Goal: Communication & Community: Share content

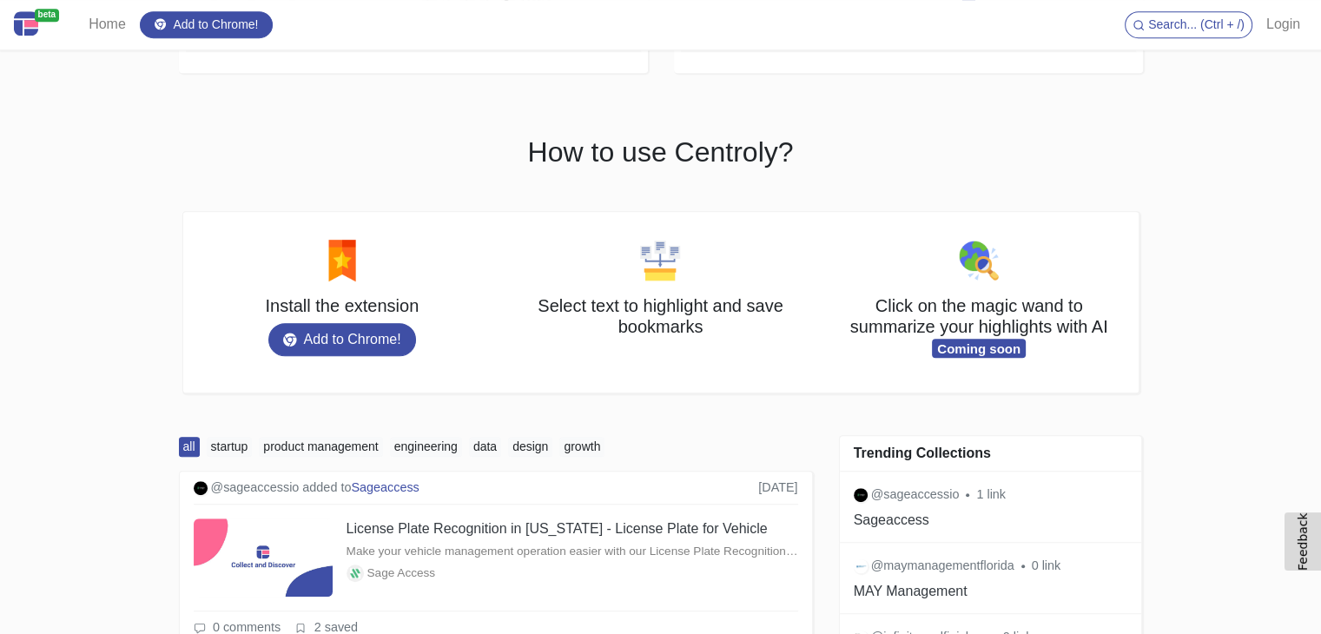
scroll to position [1042, 0]
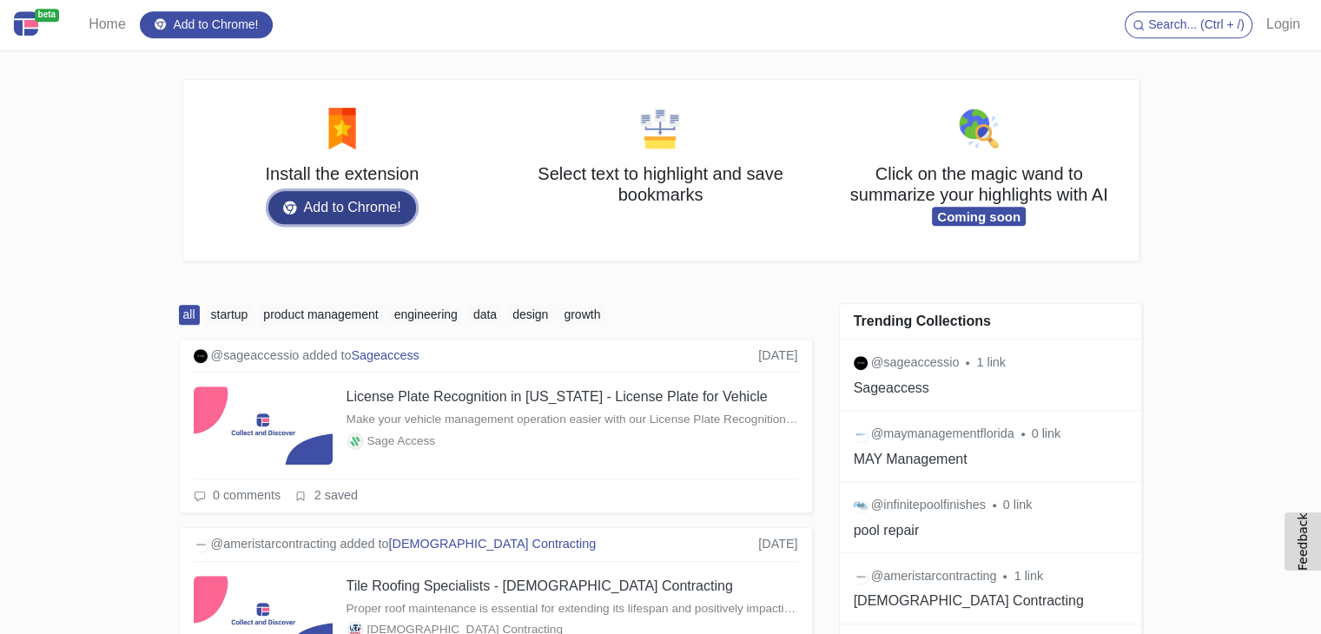
click at [393, 203] on link "Add to Chrome!" at bounding box center [342, 207] width 148 height 33
click at [1277, 30] on link "Login" at bounding box center [1283, 24] width 48 height 35
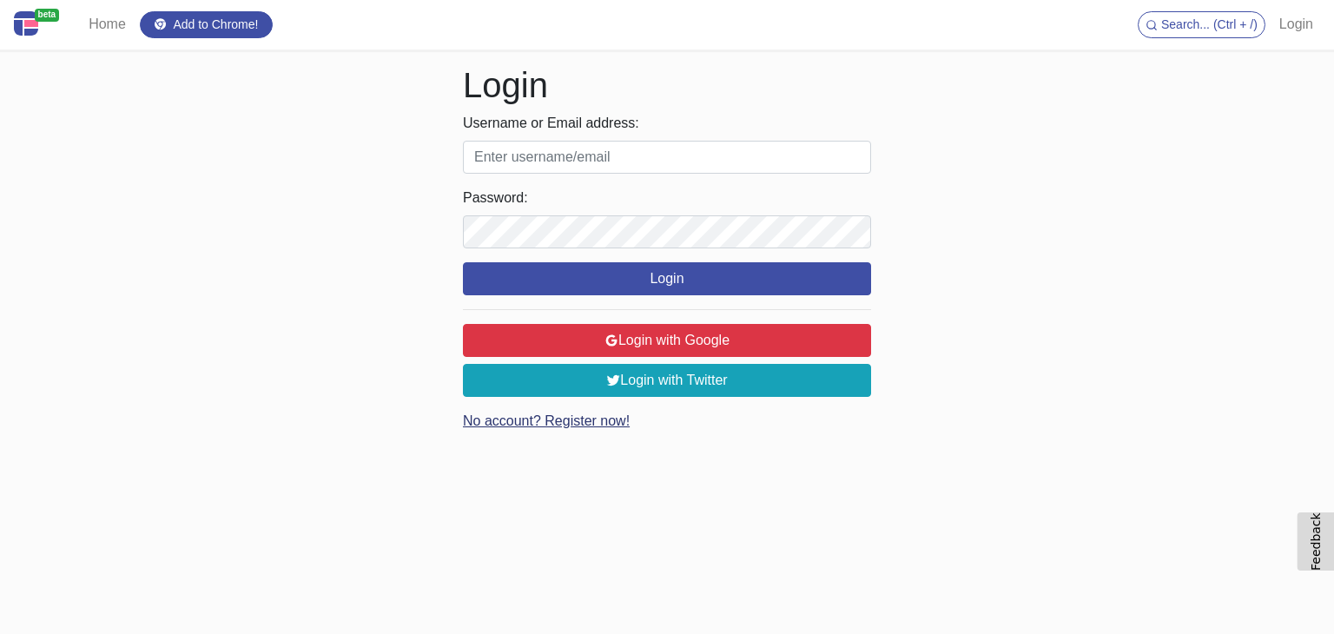
click at [562, 421] on link "No account? Register now!" at bounding box center [546, 420] width 167 height 15
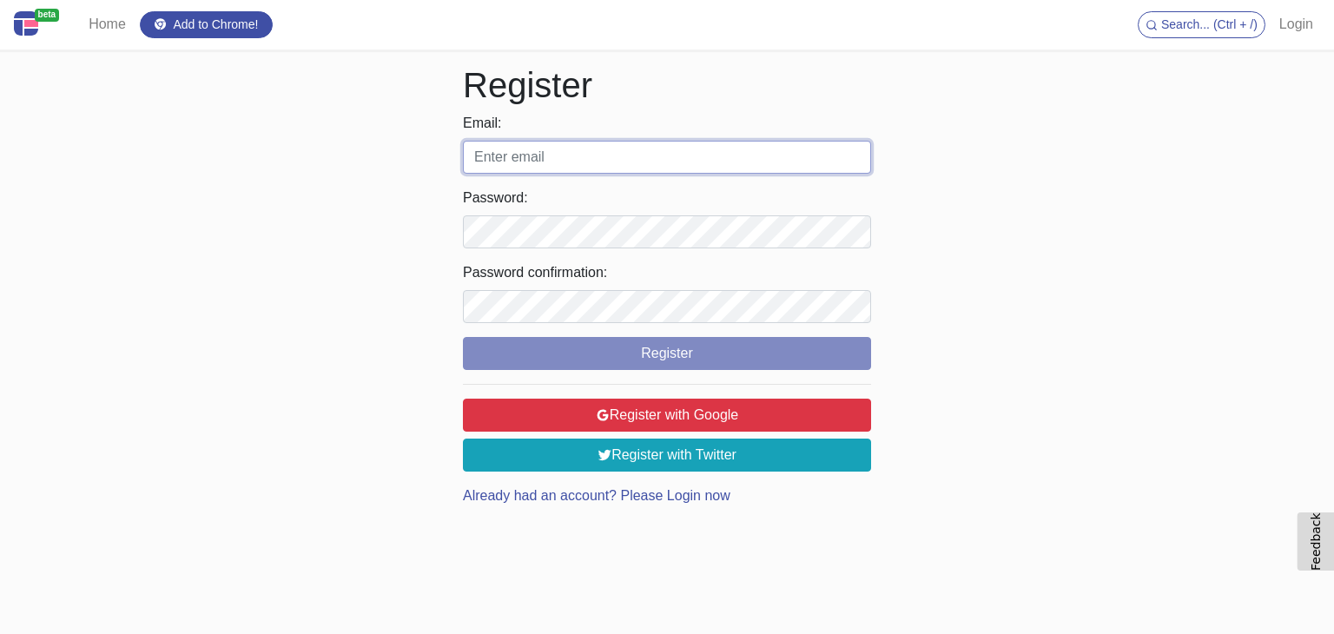
click at [573, 150] on input "Email:" at bounding box center [667, 157] width 408 height 33
type input "scienticoincineratorsseo@gmail.com"
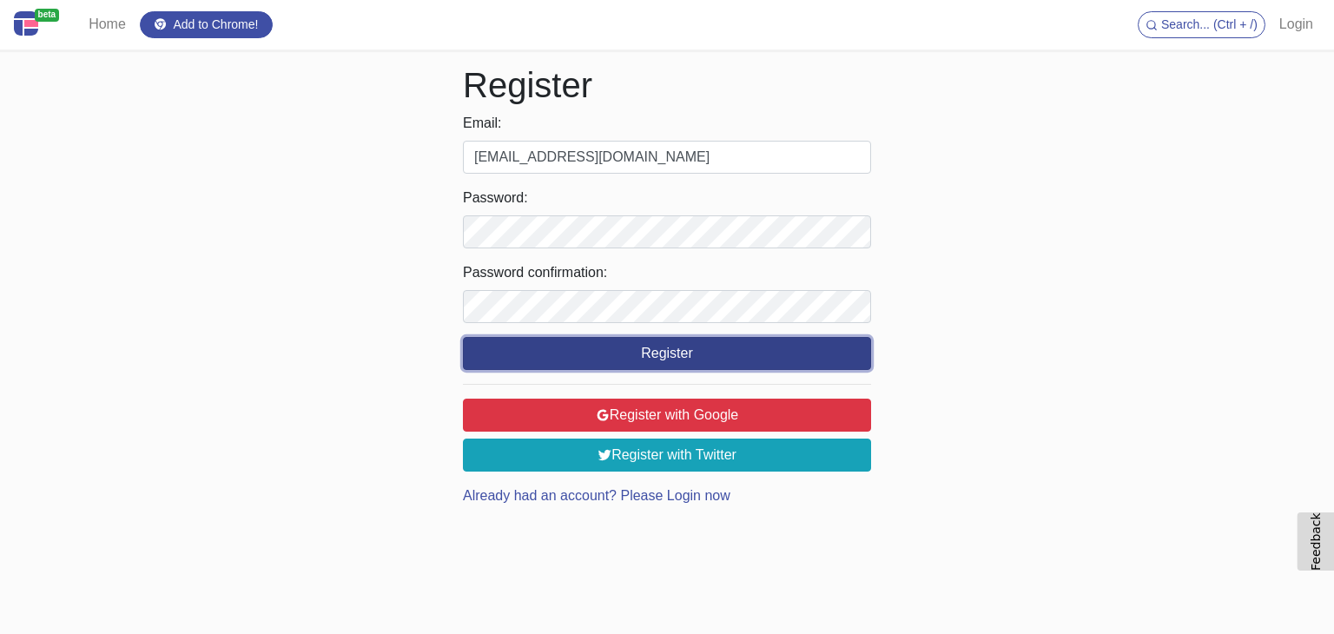
click at [695, 349] on button "Register" at bounding box center [667, 353] width 408 height 33
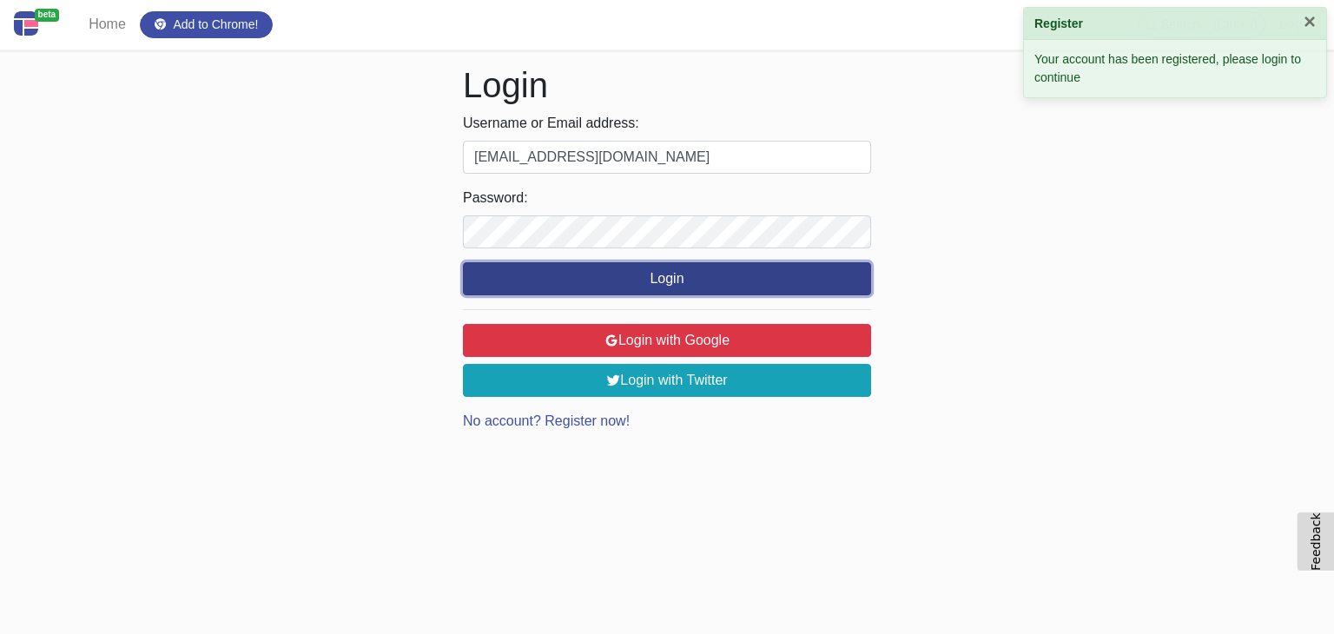
click at [636, 272] on button "Login" at bounding box center [667, 278] width 408 height 33
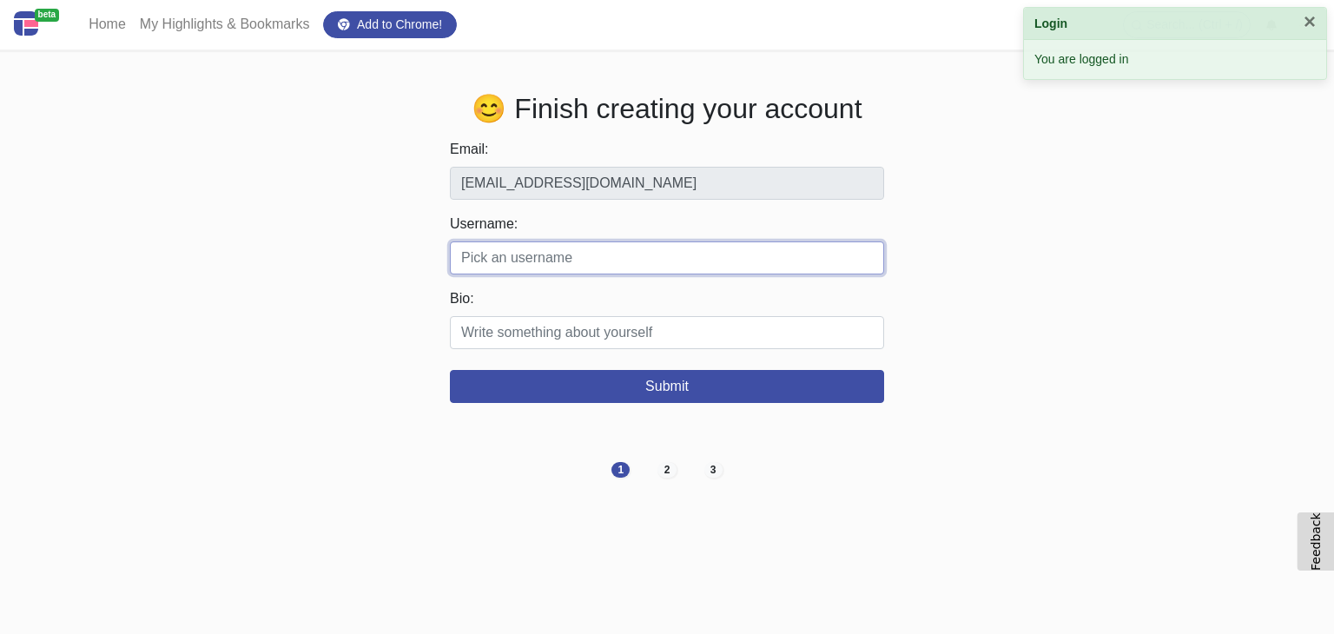
click at [492, 254] on input "Username:" at bounding box center [667, 257] width 434 height 33
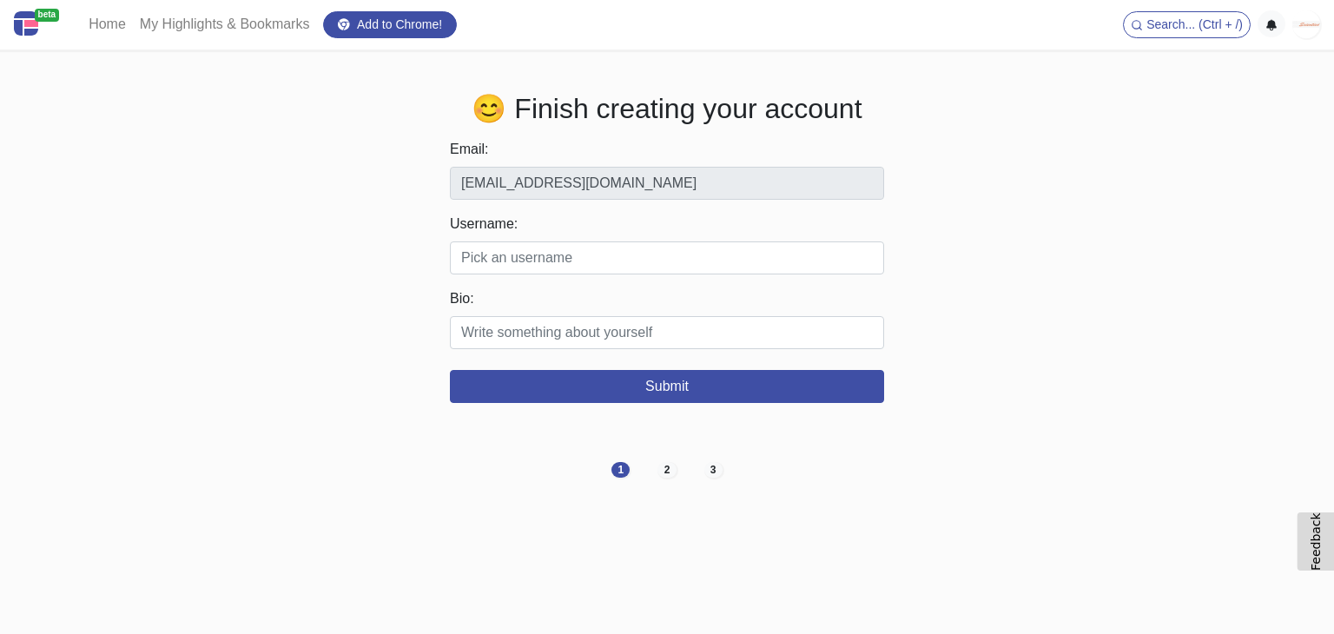
click at [435, 187] on div "😊 Finish creating your account Email: scienticoincineratorsseo@gmail.com Userna…" at bounding box center [667, 247] width 964 height 311
click at [500, 254] on input "Username:" at bounding box center [667, 257] width 434 height 33
paste input "scienticoincinerators"
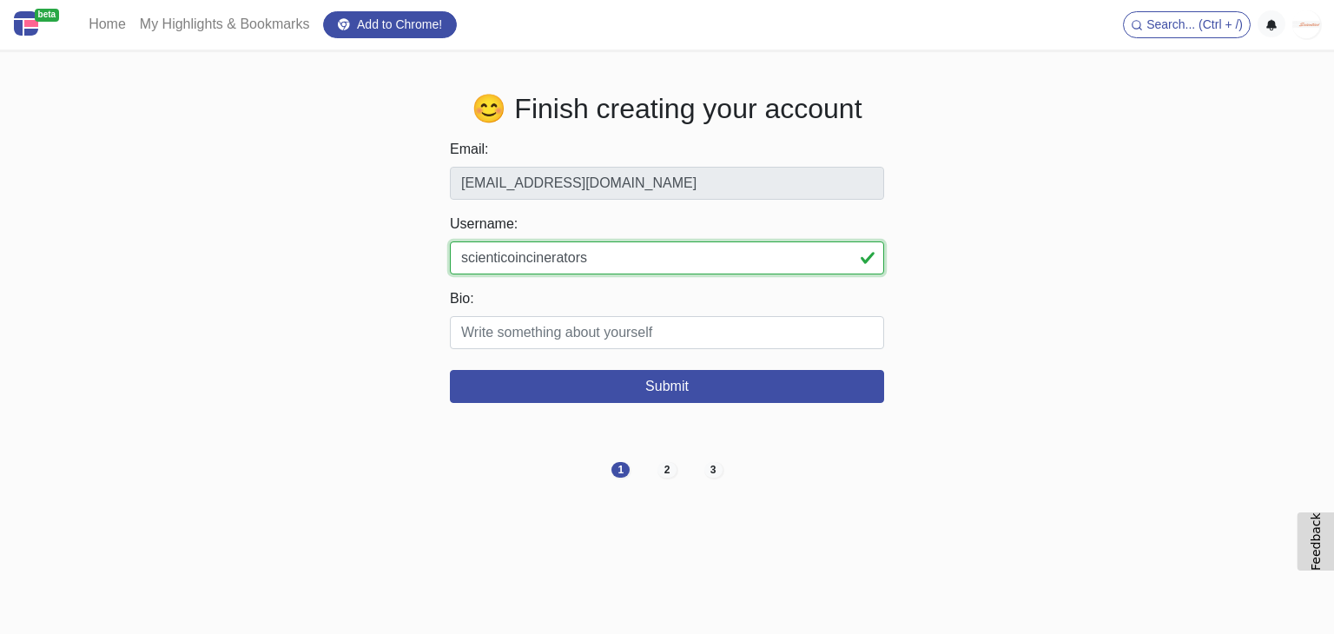
type input "scienticoincinerators"
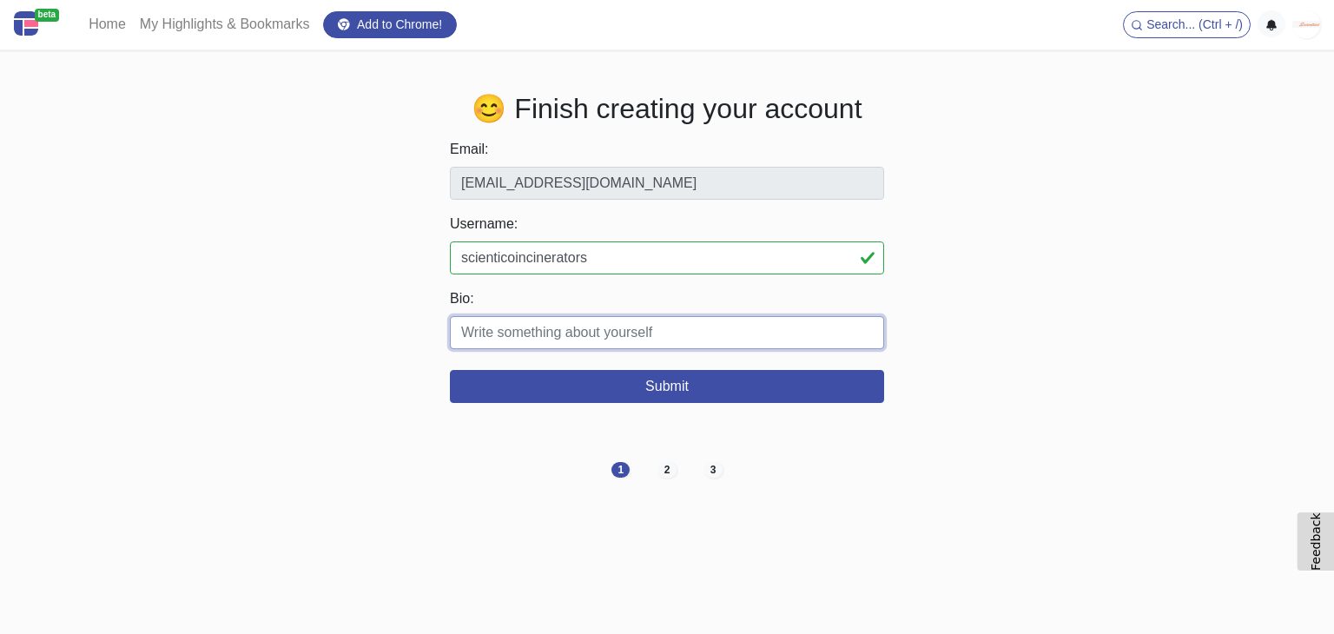
click at [528, 327] on input "Bio:" at bounding box center [667, 332] width 434 height 33
paste input "Scientico Incinerators is a global leader in manufacturing reliable and efficie…"
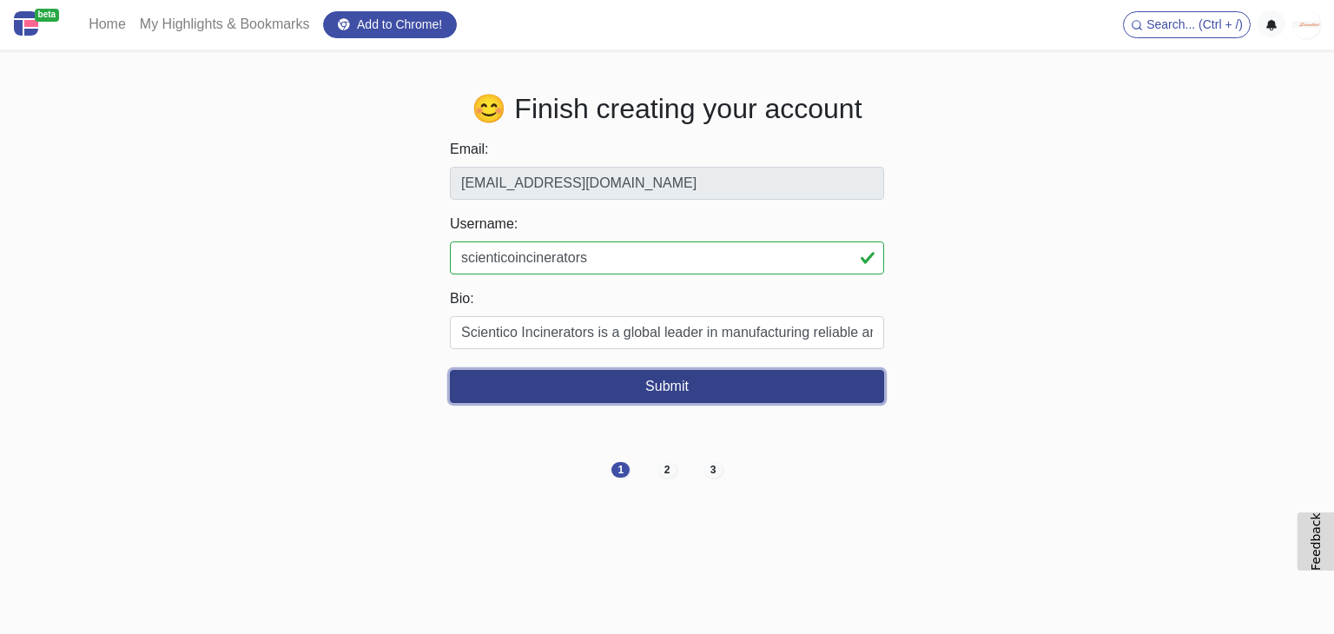
click at [746, 380] on button "Submit" at bounding box center [667, 386] width 434 height 33
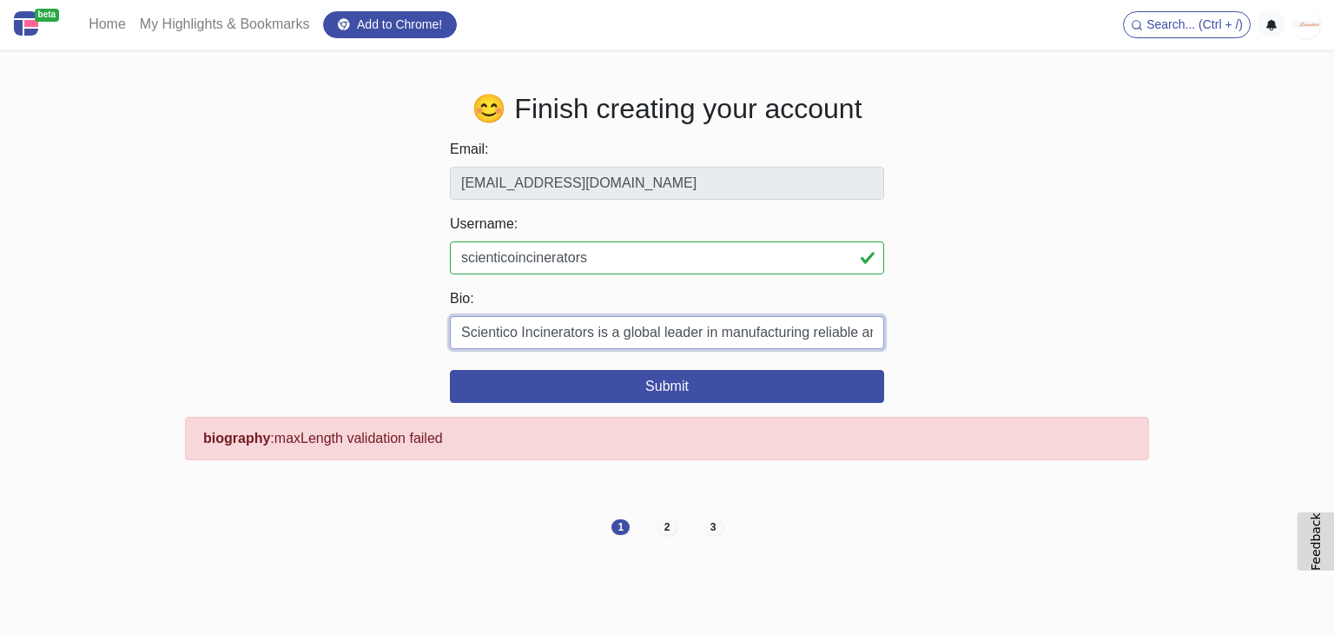
click at [776, 333] on input "Scientico Incinerators is a global leader in manufacturing reliable and efficie…" at bounding box center [667, 332] width 434 height 33
drag, startPoint x: 816, startPoint y: 334, endPoint x: 970, endPoint y: 335, distance: 153.7
click at [970, 335] on div "😊 Finish creating your account Email: scienticoincineratorsseo@gmail.com Userna…" at bounding box center [667, 276] width 964 height 368
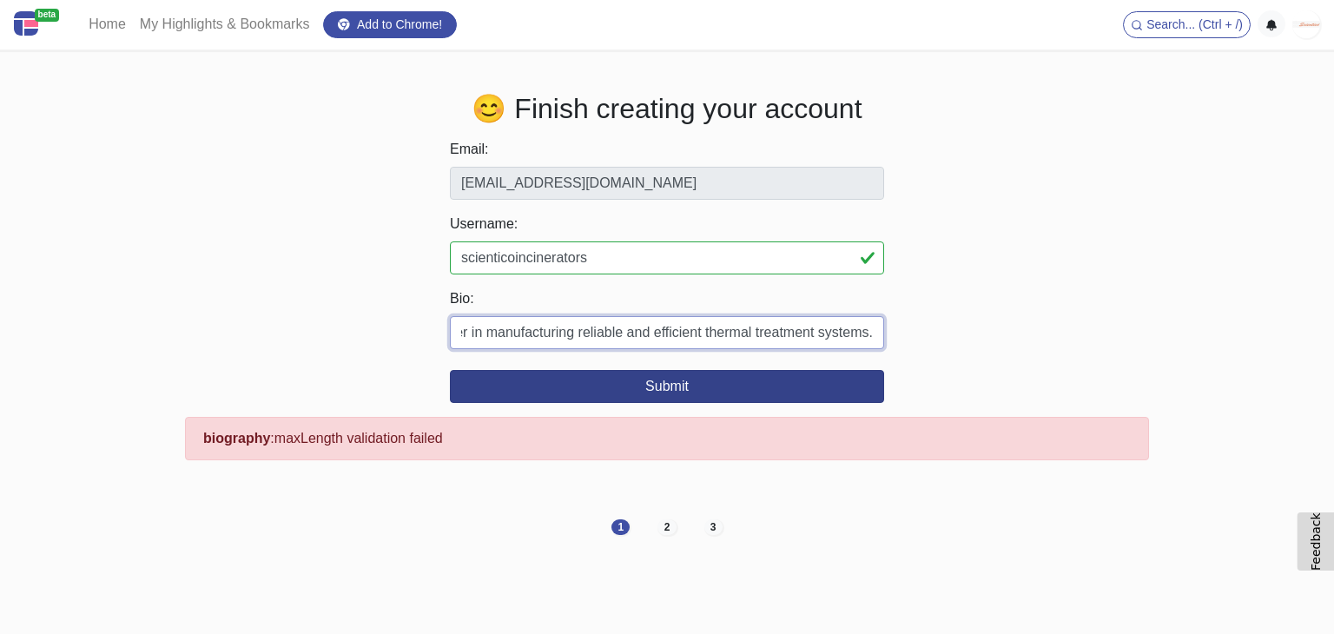
scroll to position [0, 233]
type input "Scientico Incinerators is a global leader in manufacturing reliable and efficie…"
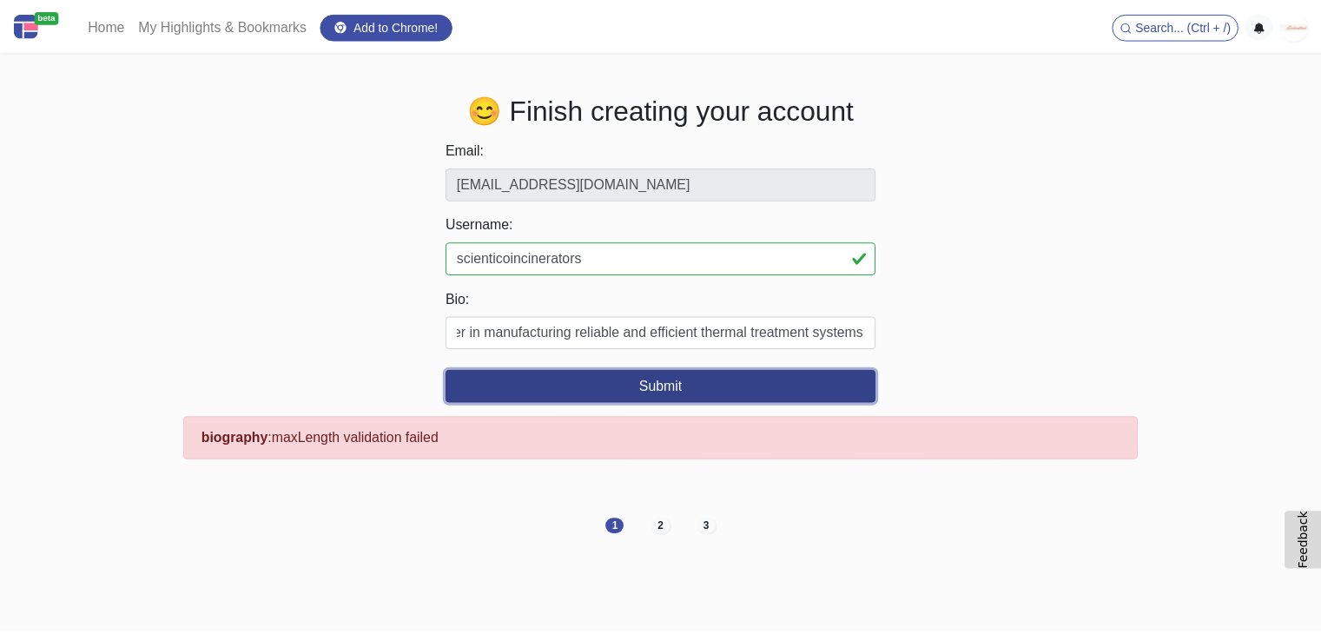
scroll to position [0, 0]
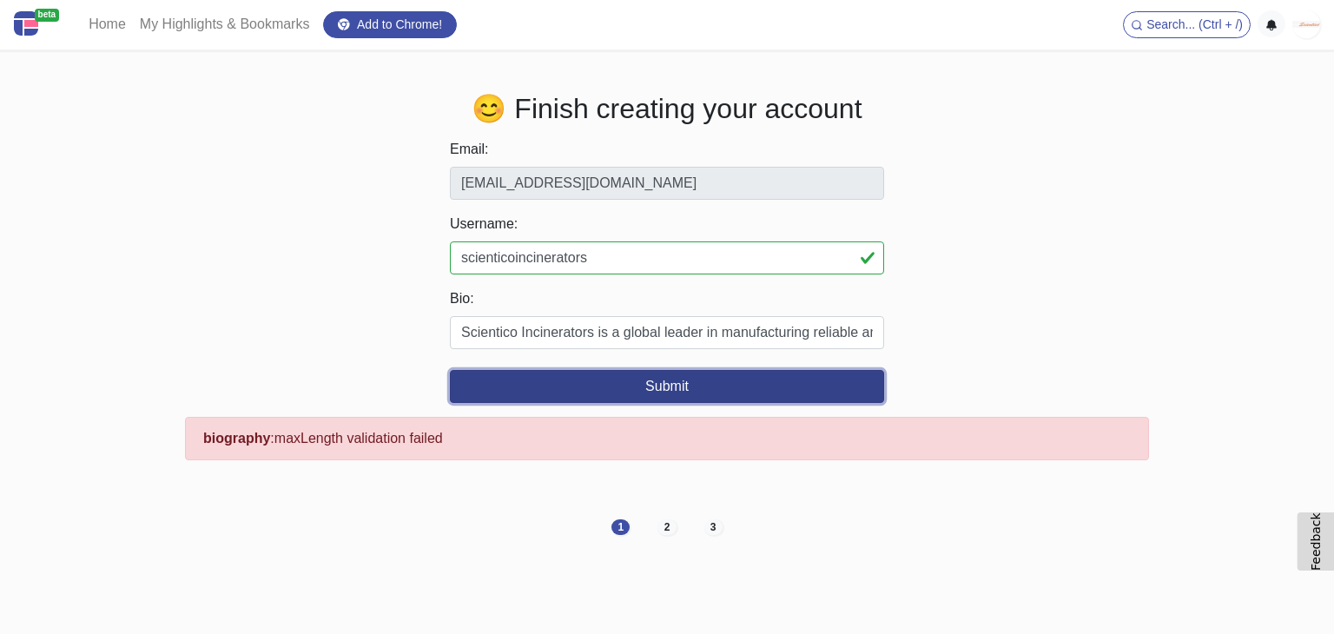
click at [764, 383] on button "Submit" at bounding box center [667, 386] width 434 height 33
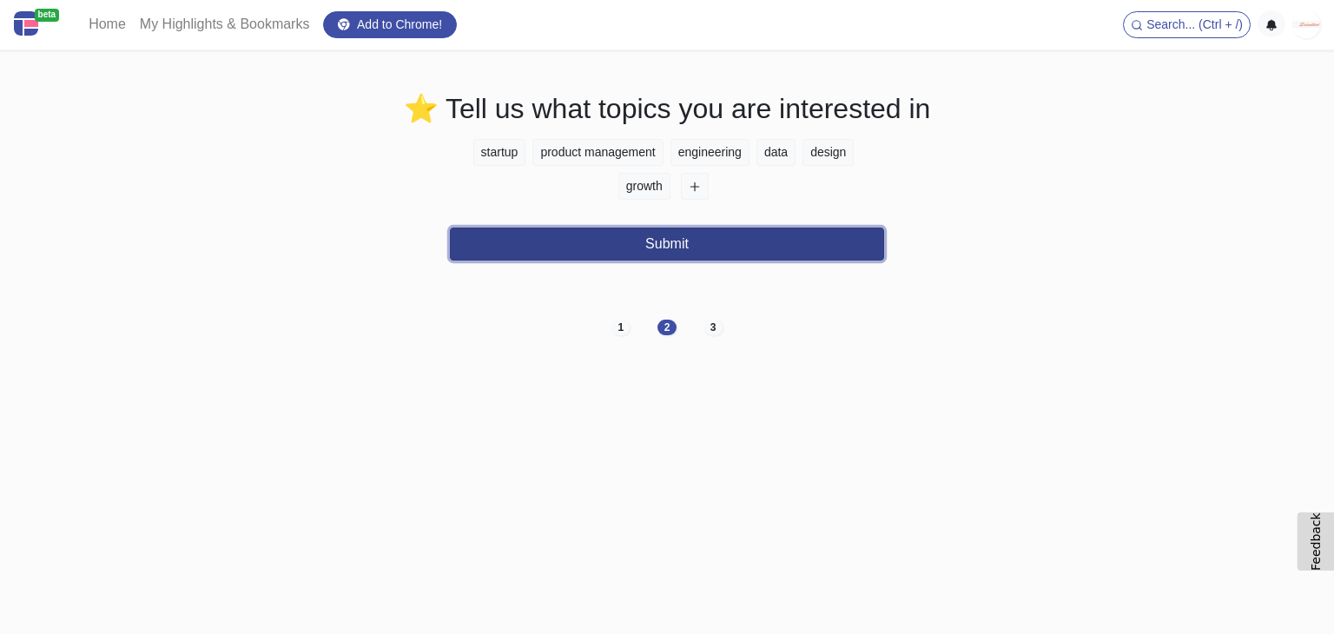
click at [733, 245] on button "Submit" at bounding box center [667, 244] width 434 height 33
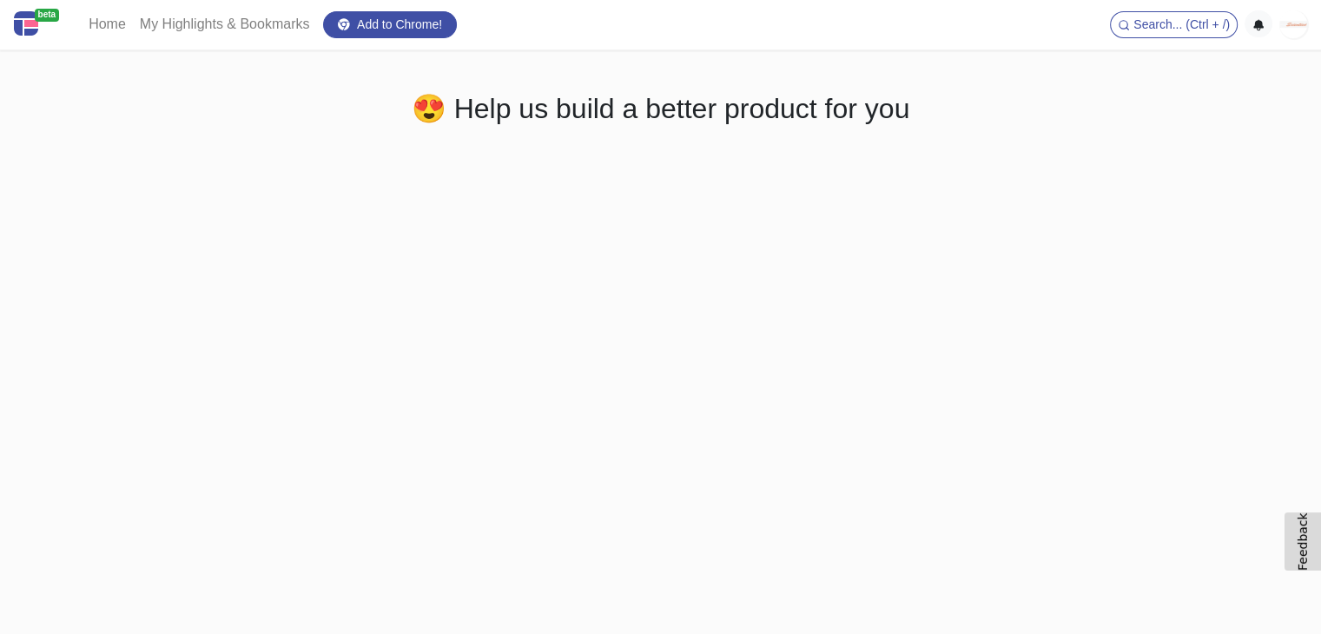
click at [30, 26] on img at bounding box center [26, 23] width 24 height 24
click at [1284, 23] on img at bounding box center [1293, 24] width 28 height 28
click at [1192, 25] on span "Search... (Ctrl + /)" at bounding box center [1181, 24] width 96 height 14
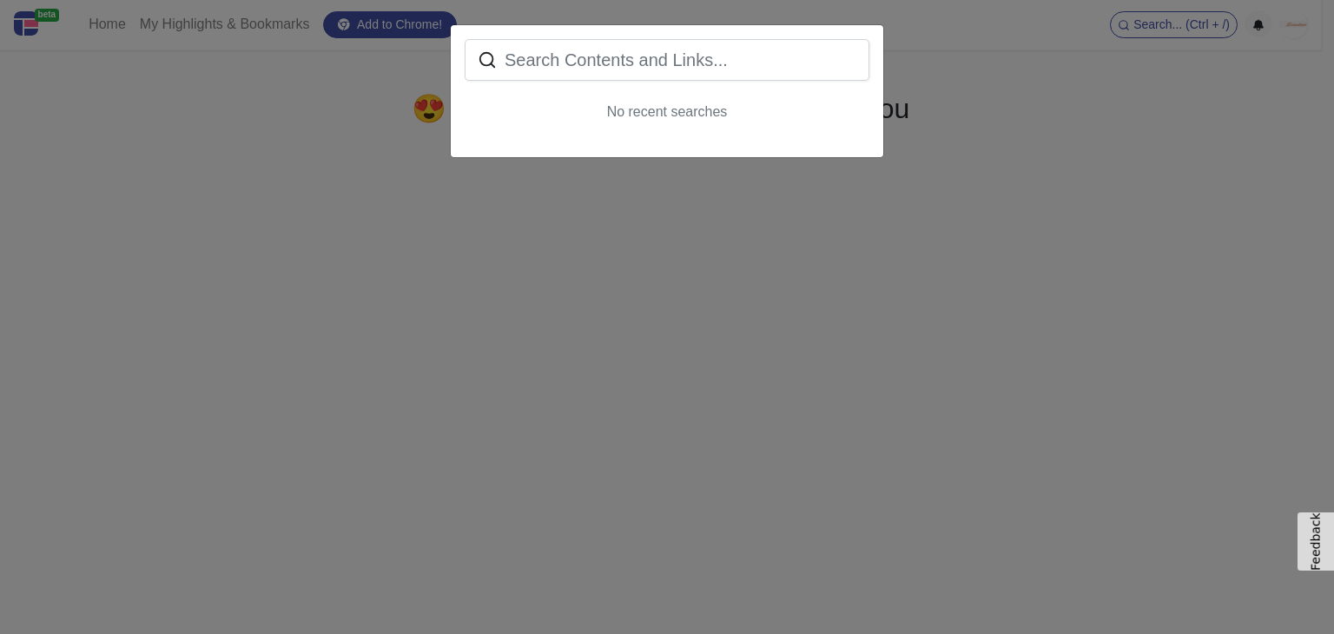
click at [1010, 208] on div "No recent searches" at bounding box center [667, 317] width 1334 height 634
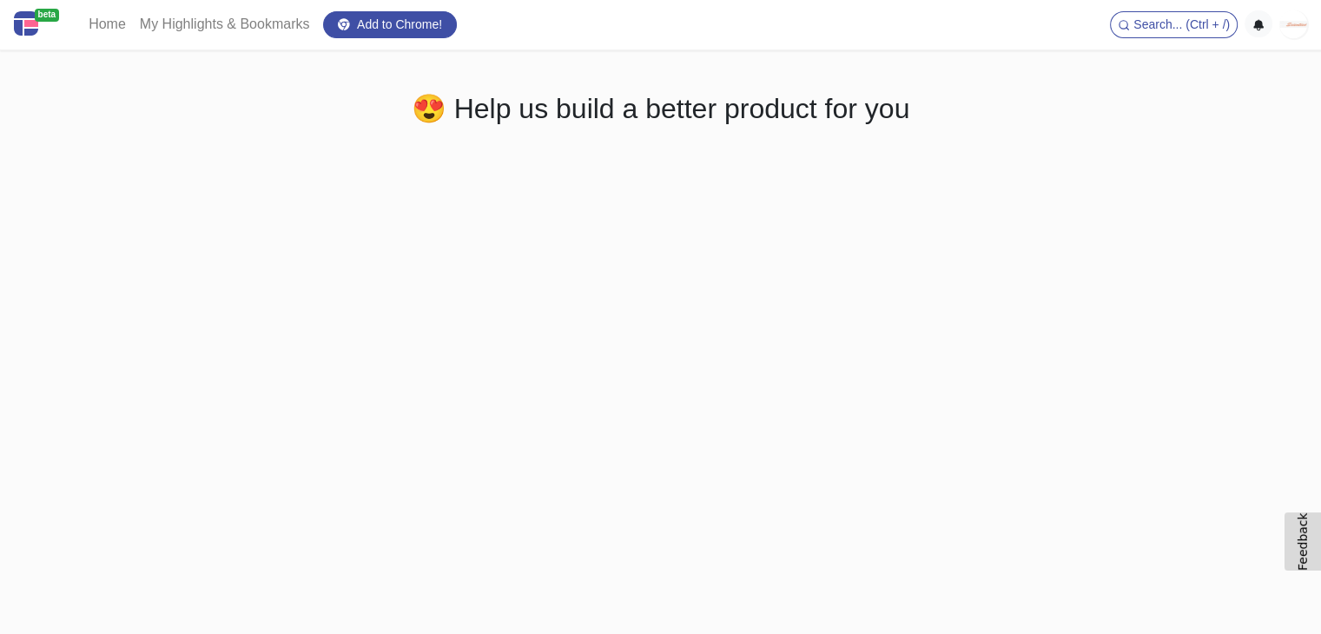
click at [39, 24] on link "beta" at bounding box center [41, 25] width 54 height 36
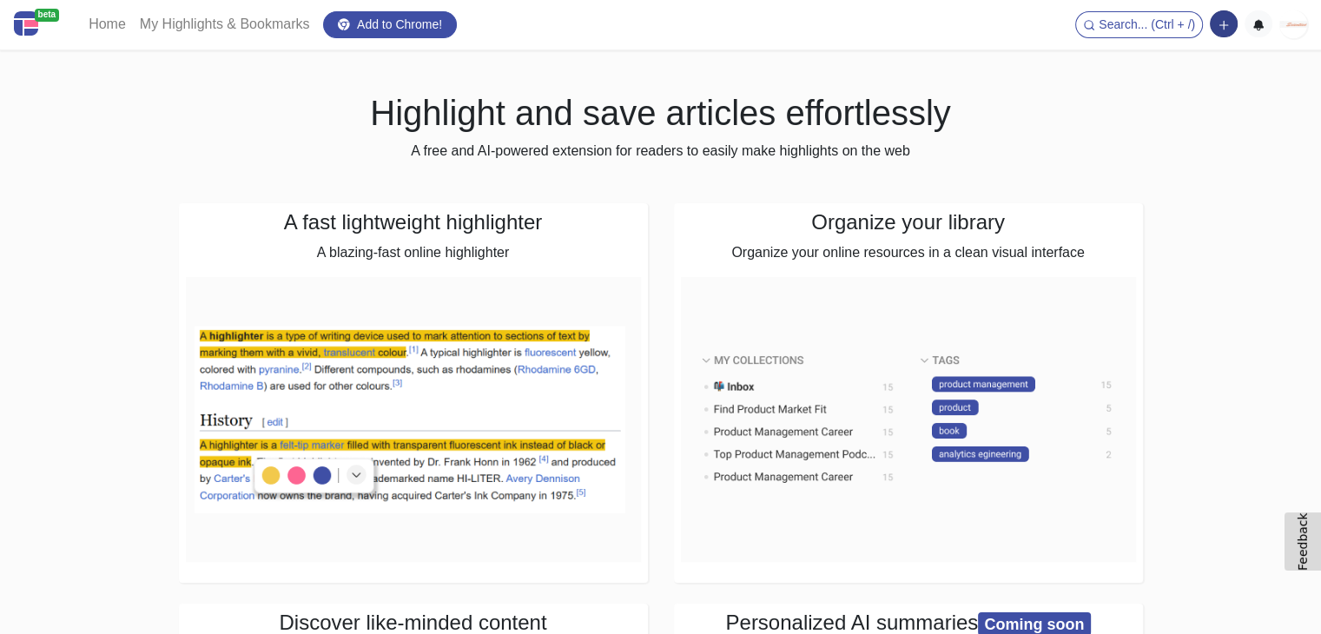
click at [1226, 24] on icon "button" at bounding box center [1224, 25] width 12 height 12
click at [1165, 67] on button "Add a link block" at bounding box center [1164, 61] width 145 height 28
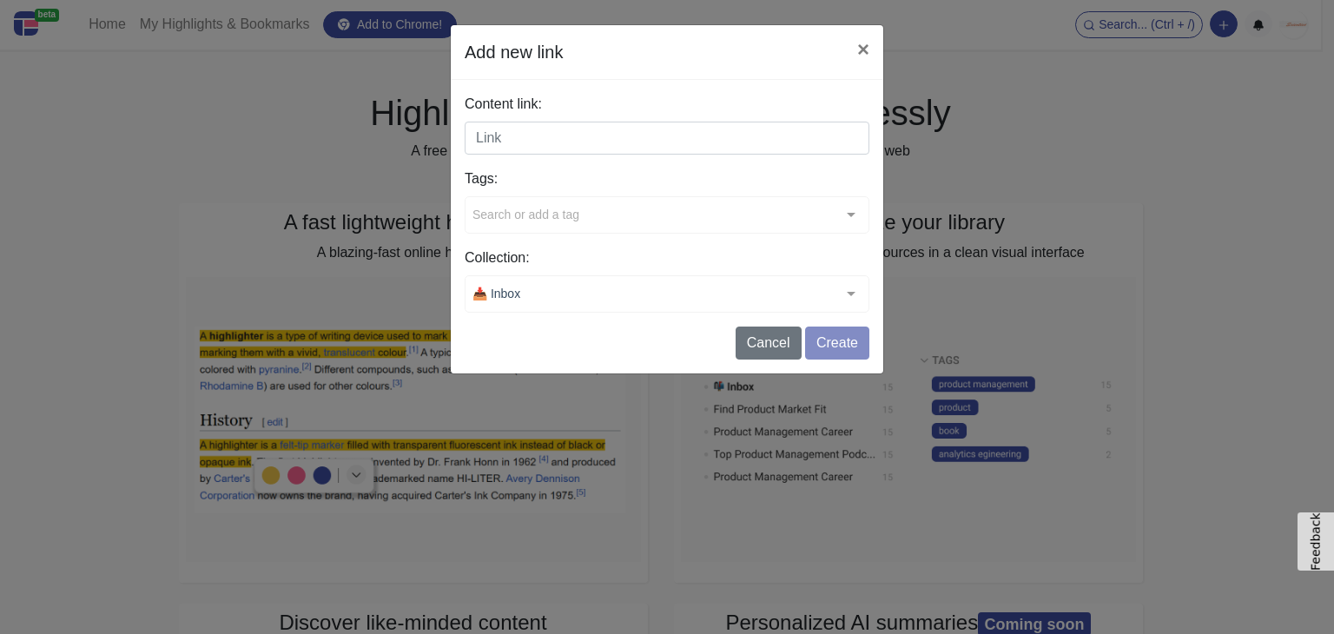
click at [601, 141] on input "Content link:" at bounding box center [667, 138] width 405 height 33
paste input "https://scienticoincinerators.com/product/animal-incinerator-manufacturer/"
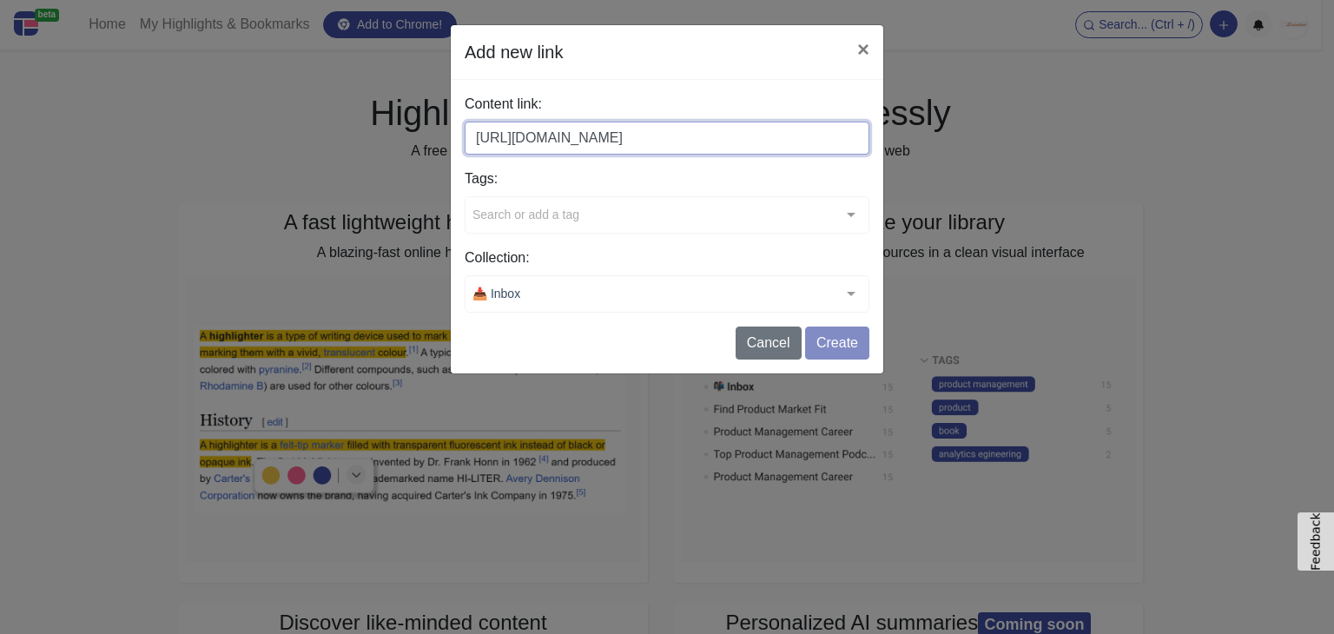
scroll to position [0, 81]
type input "https://scienticoincinerators.com/product/animal-incinerator-manufacturer/"
click at [605, 208] on div "Tags: Search or add a tag typescript handbook github repo tutorial starter book…" at bounding box center [667, 200] width 405 height 65
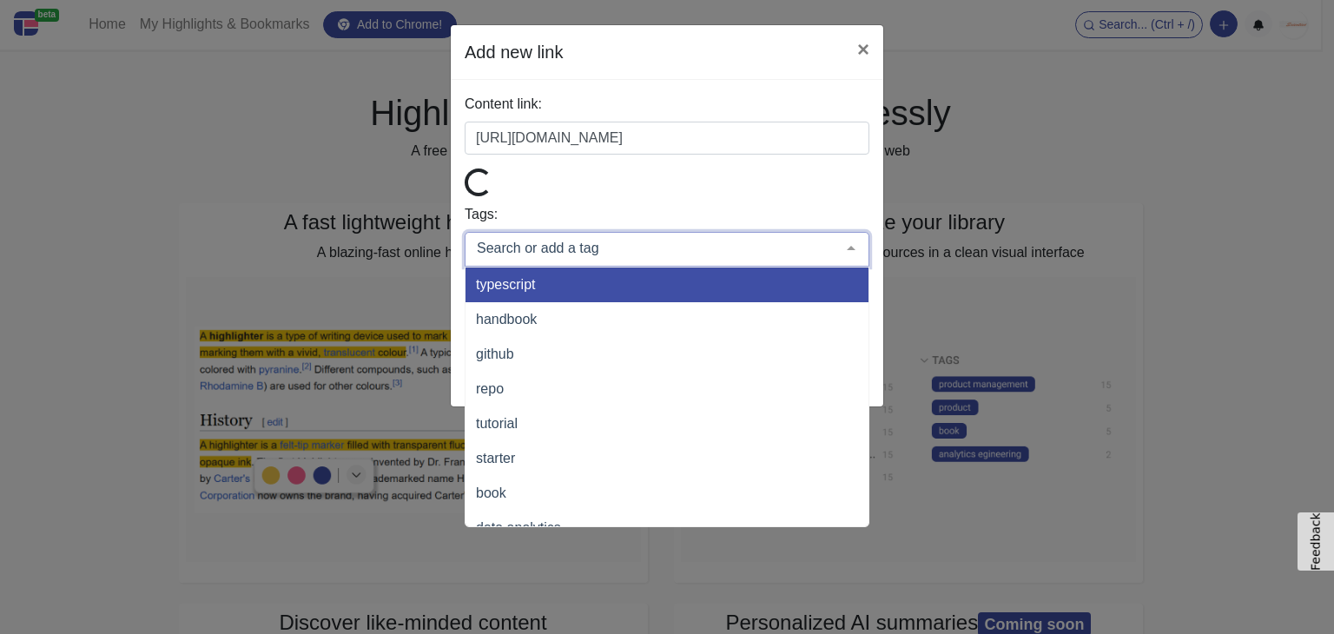
scroll to position [0, 0]
click at [600, 249] on input "text" at bounding box center [652, 248] width 361 height 17
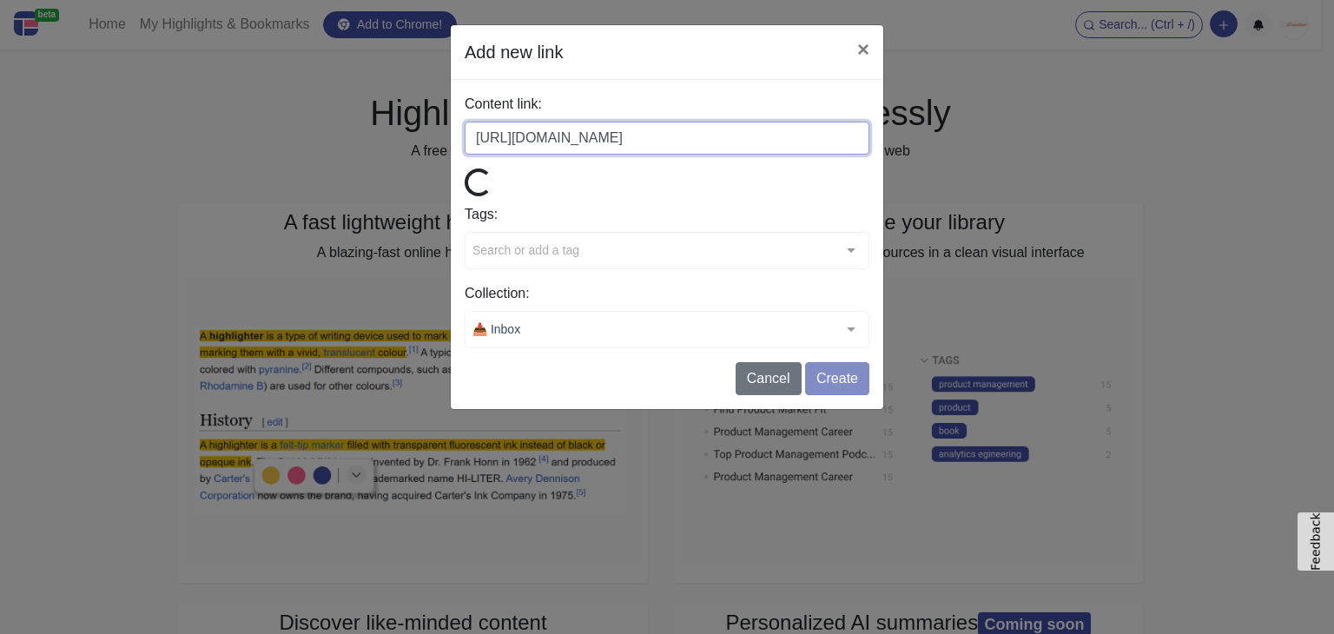
drag, startPoint x: 591, startPoint y: 143, endPoint x: 645, endPoint y: 137, distance: 55.1
click at [645, 137] on input "https://scienticoincinerators.com/product/animal-incinerator-manufacturer/" at bounding box center [667, 138] width 405 height 33
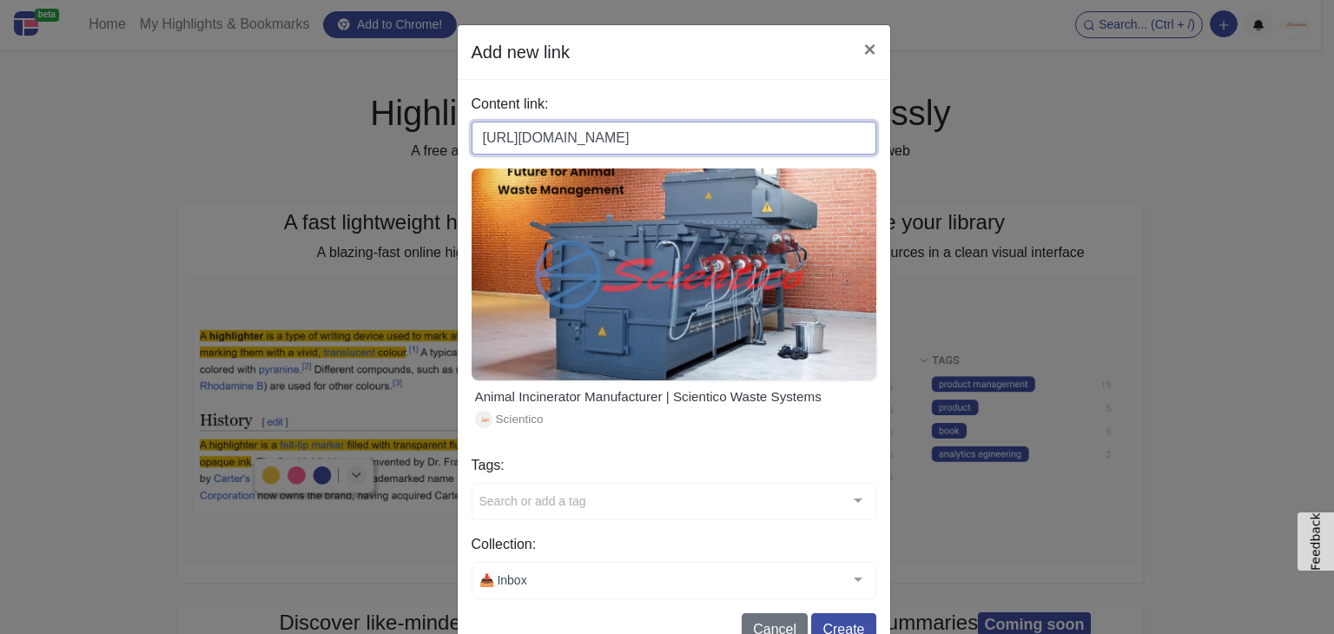
scroll to position [50, 0]
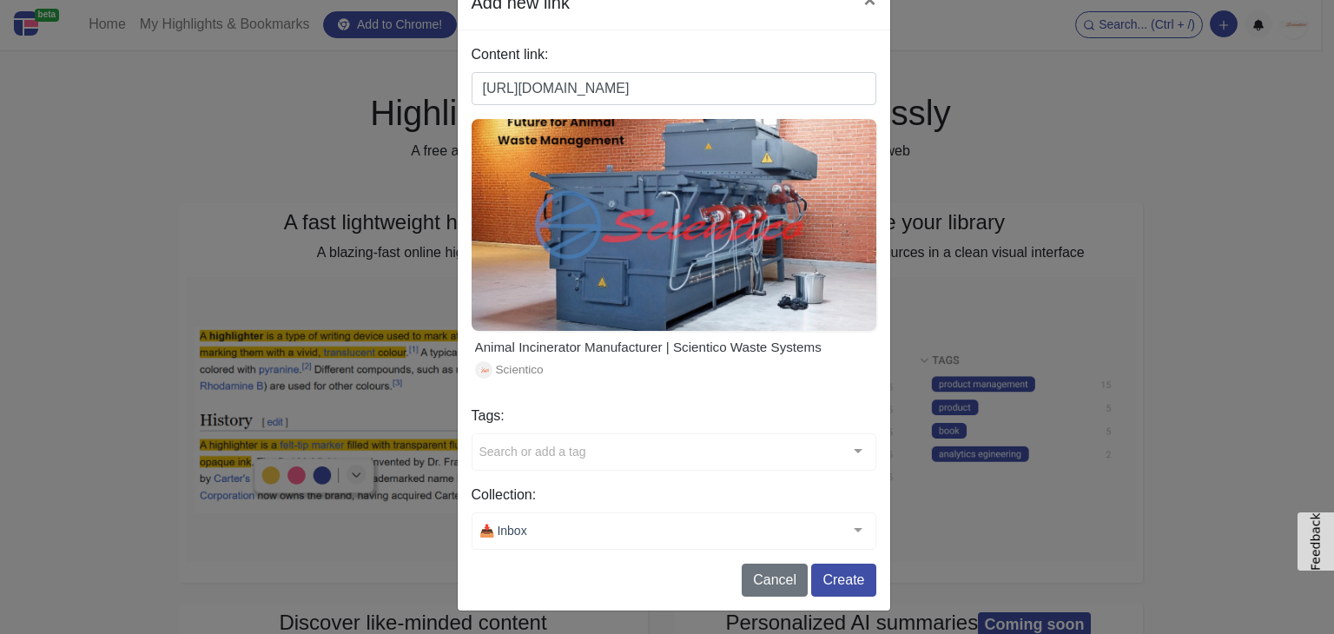
click at [585, 448] on div "Search or add a tag" at bounding box center [674, 451] width 405 height 37
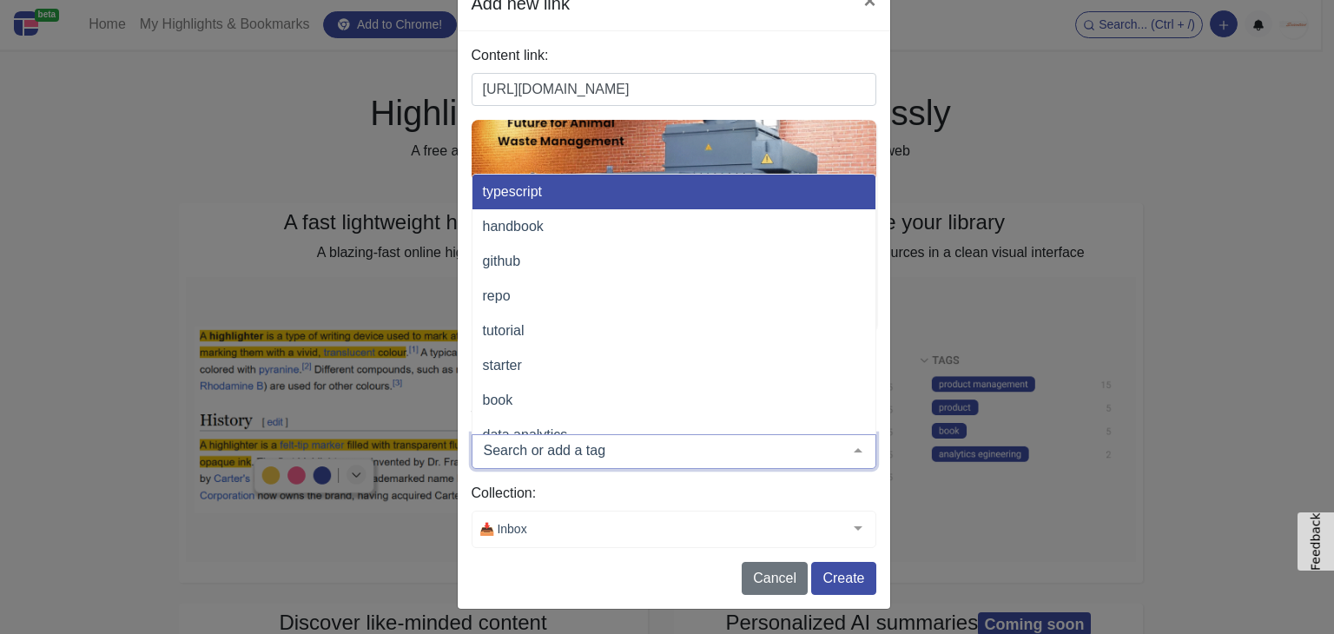
scroll to position [48, 0]
paste input "inerators"
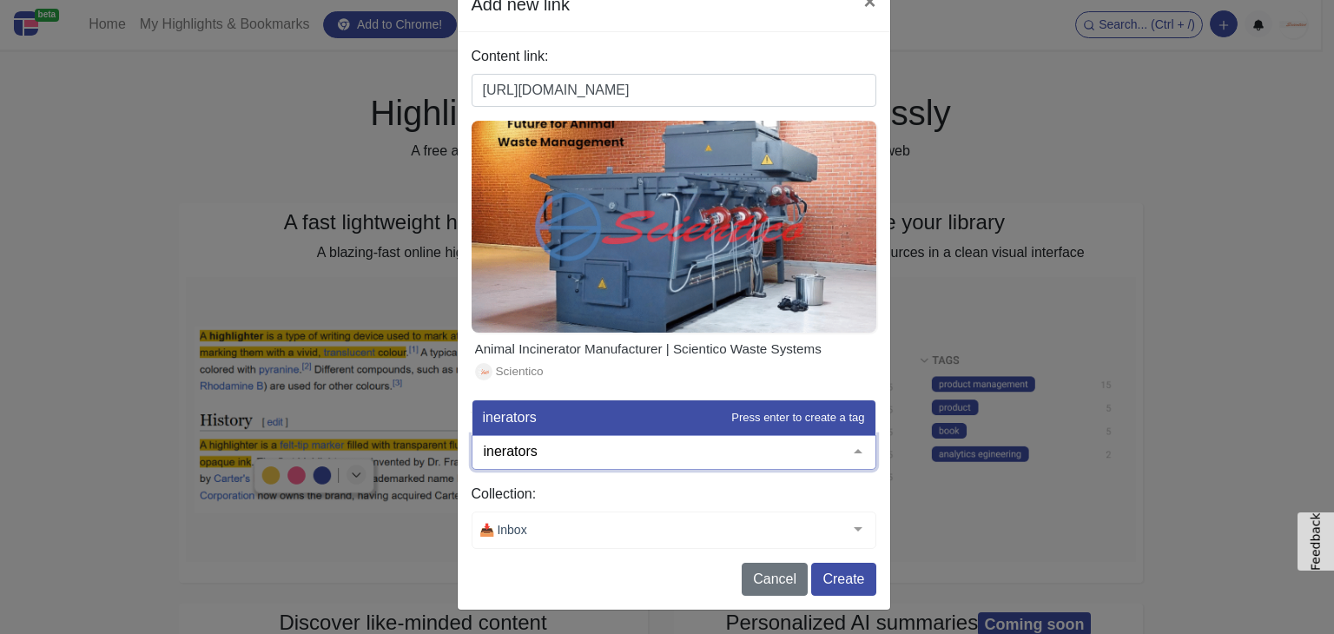
click at [487, 455] on input "inerators" at bounding box center [659, 451] width 361 height 17
type input "incerators"
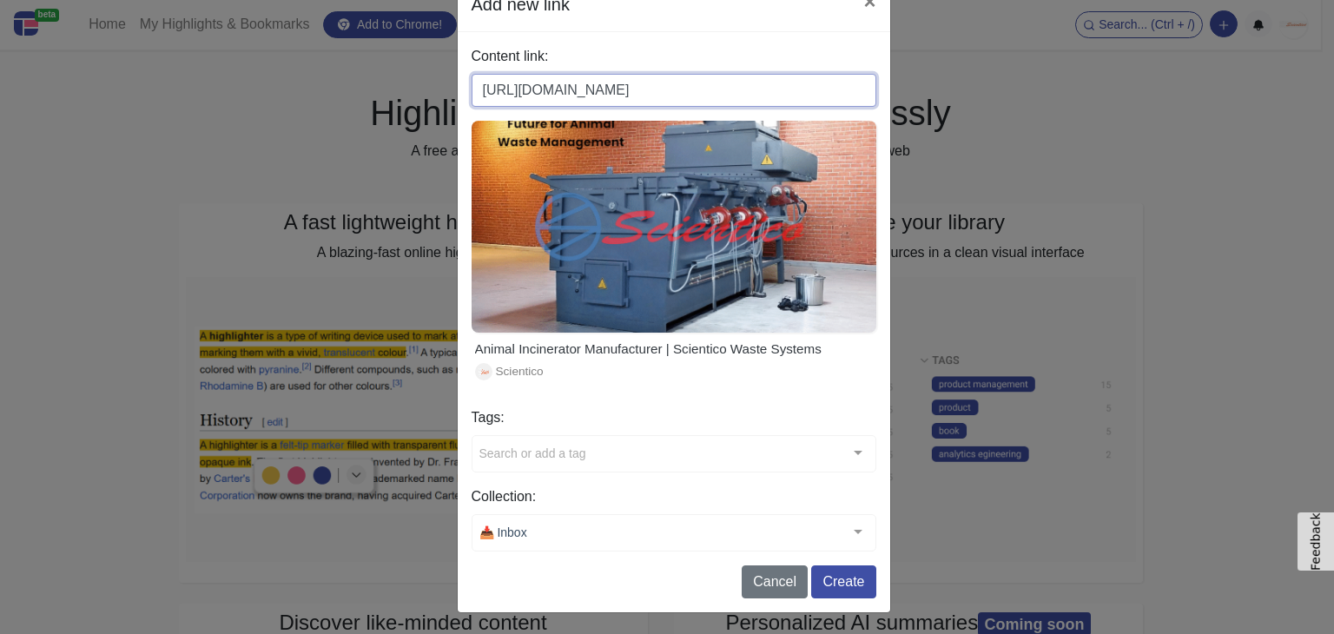
drag, startPoint x: 573, startPoint y: 95, endPoint x: 643, endPoint y: 94, distance: 69.5
click at [643, 94] on input "https://scienticoincinerators.com/product/animal-incinerator-manufacturer/" at bounding box center [674, 90] width 405 height 33
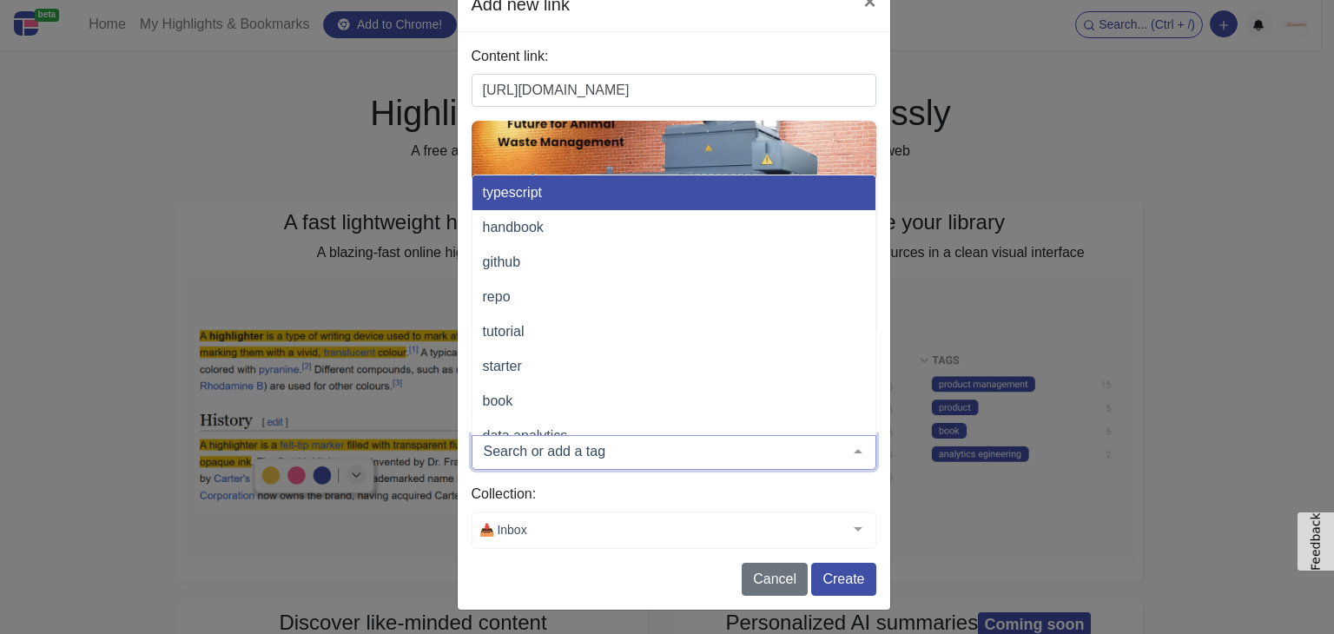
paste input "incinerators"
type input "incinerators"
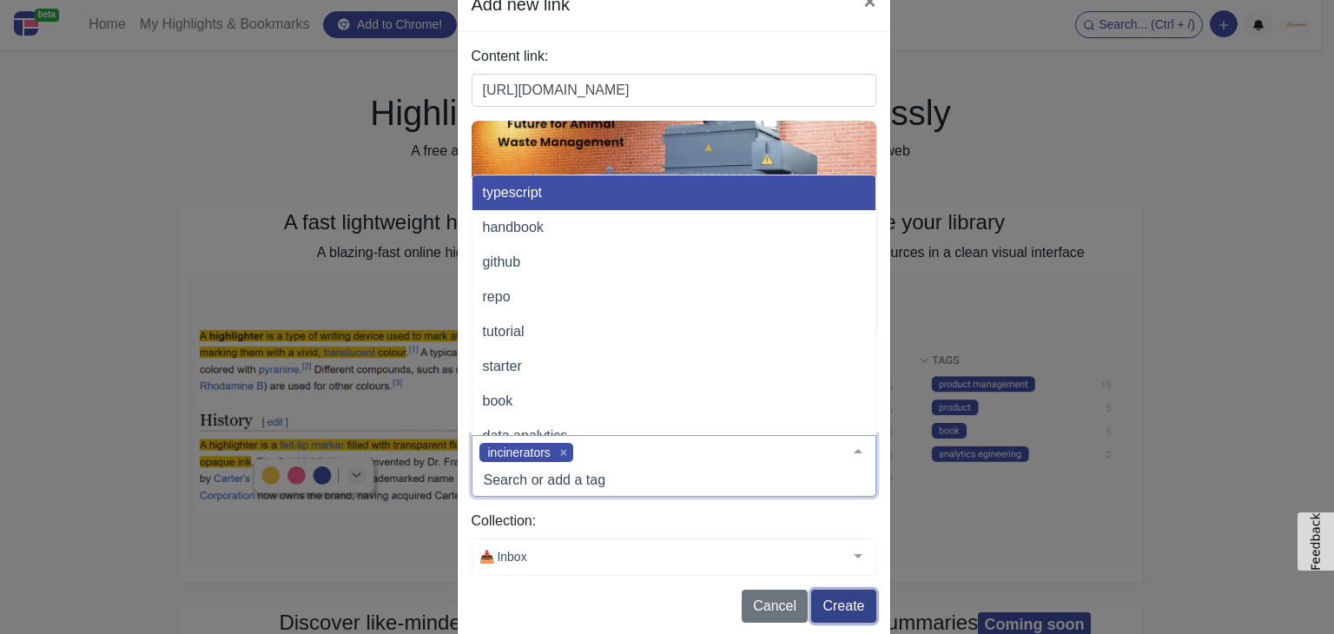
click at [827, 596] on div "Content link: https://scienticoincinerators.com/product/animal-incinerator-manu…" at bounding box center [674, 334] width 433 height 605
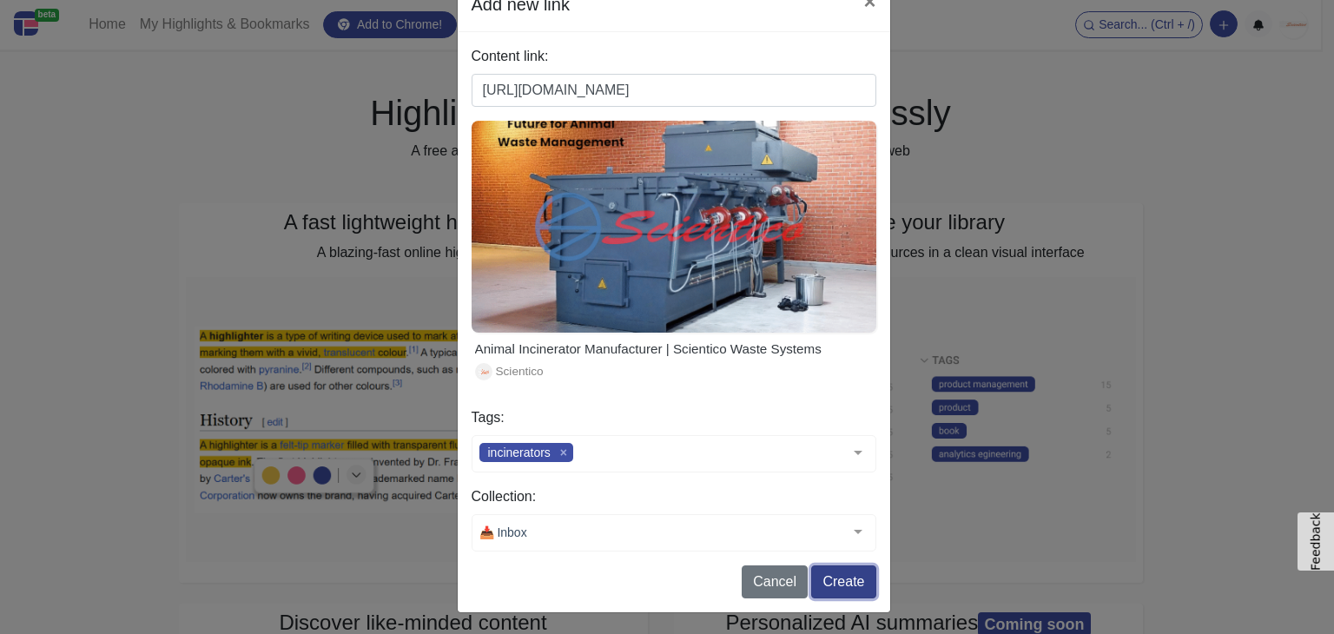
click at [837, 589] on button "Create" at bounding box center [843, 581] width 64 height 33
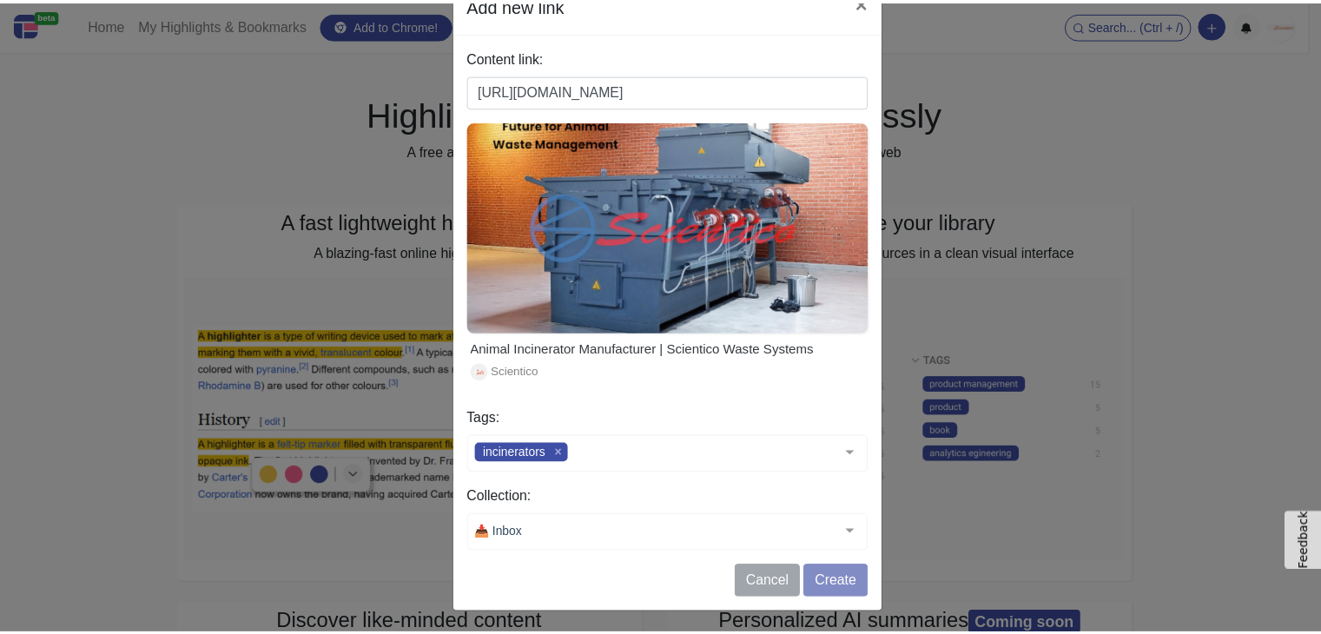
scroll to position [0, 0]
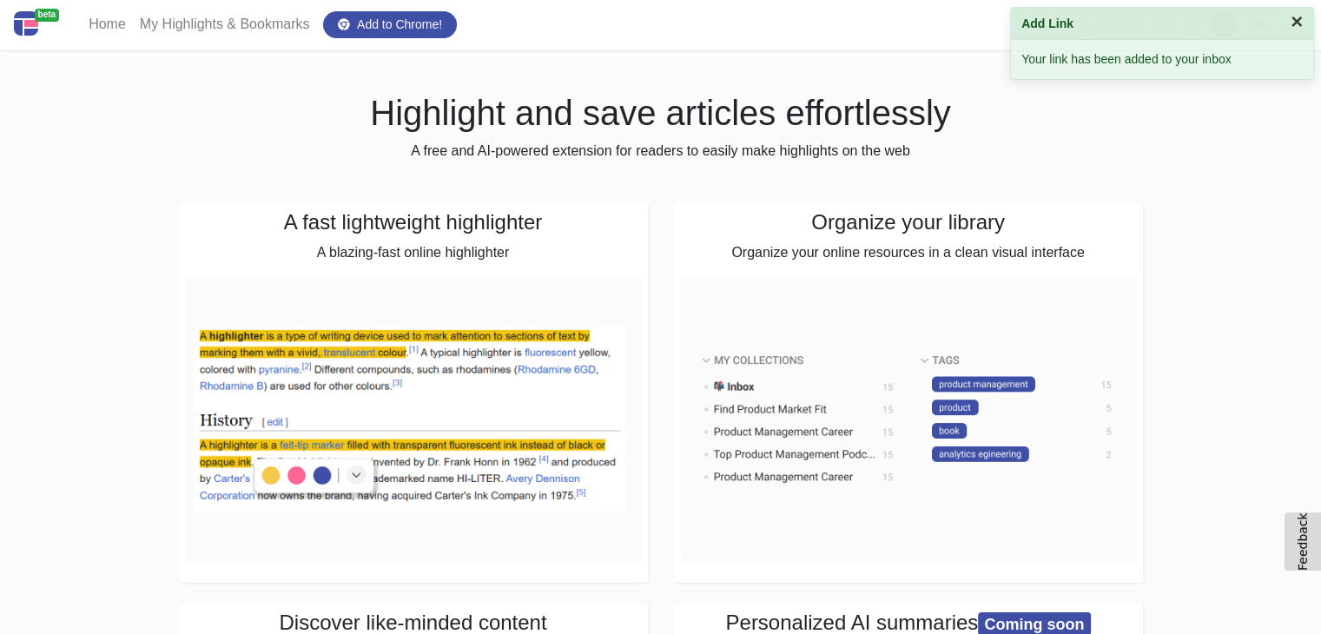
click at [1293, 29] on button "×" at bounding box center [1297, 21] width 12 height 21
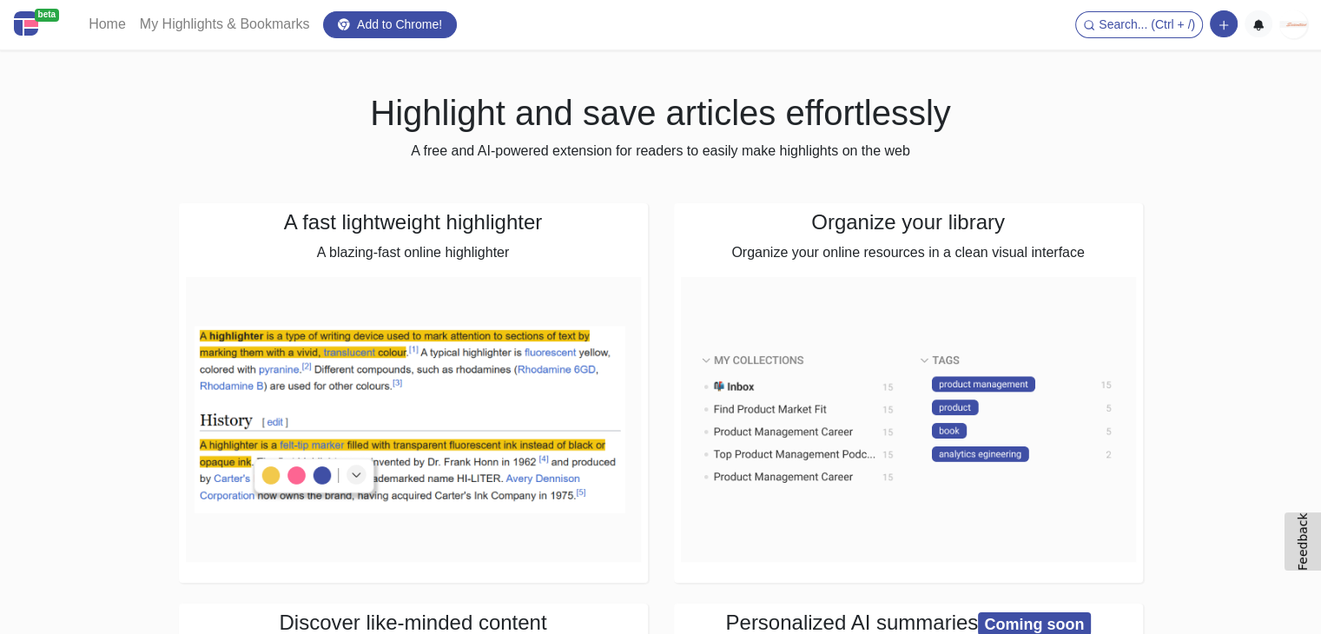
click at [1294, 26] on img at bounding box center [1293, 24] width 28 height 28
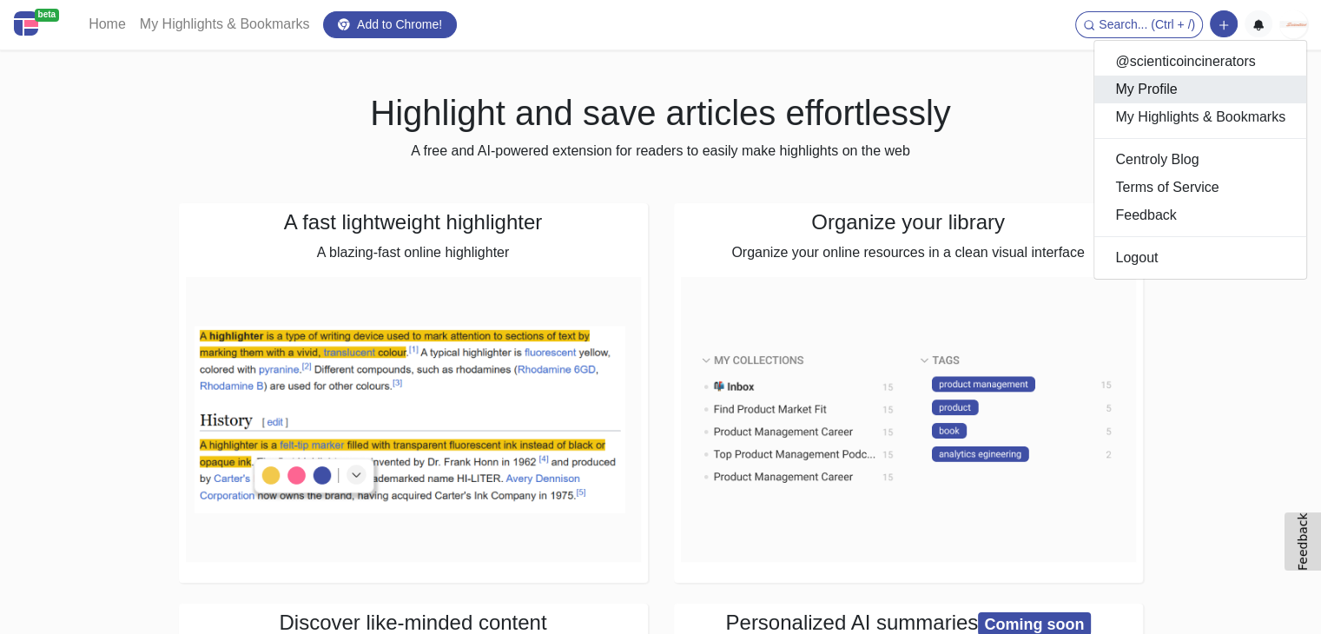
click at [1162, 93] on link "My Profile" at bounding box center [1200, 90] width 212 height 28
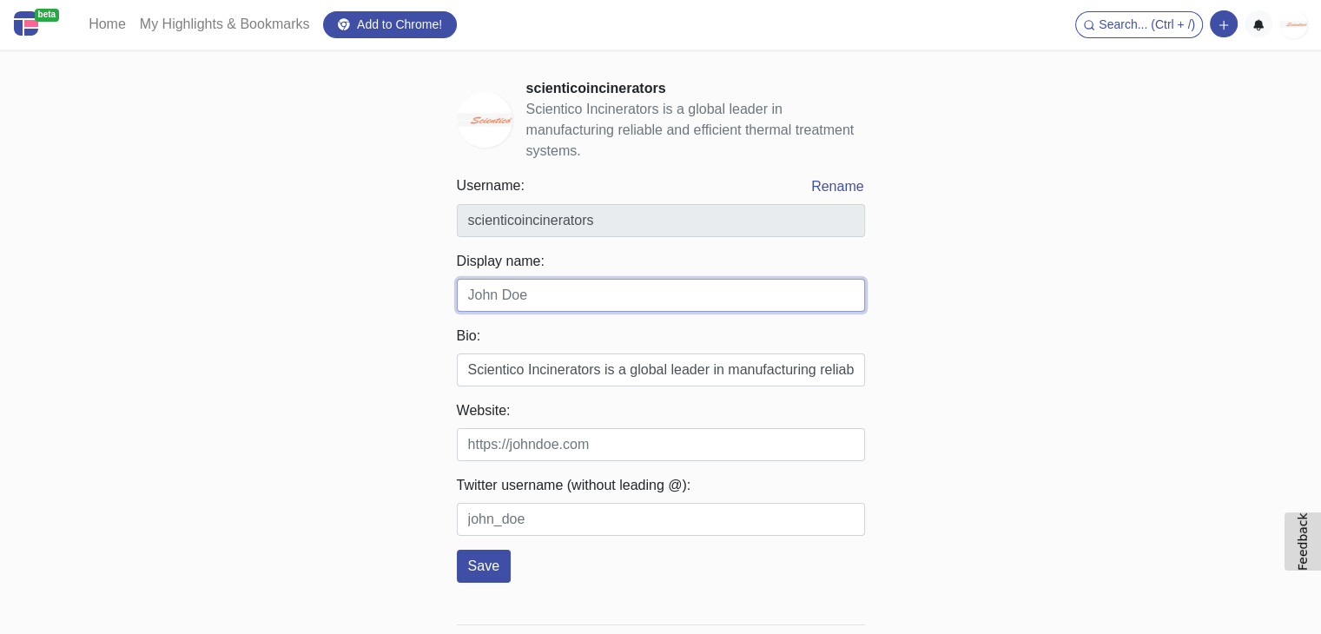
click at [572, 306] on input "Display name:" at bounding box center [661, 295] width 408 height 33
click at [550, 440] on input "Website:" at bounding box center [661, 444] width 408 height 33
paste input "[URL][DOMAIN_NAME]"
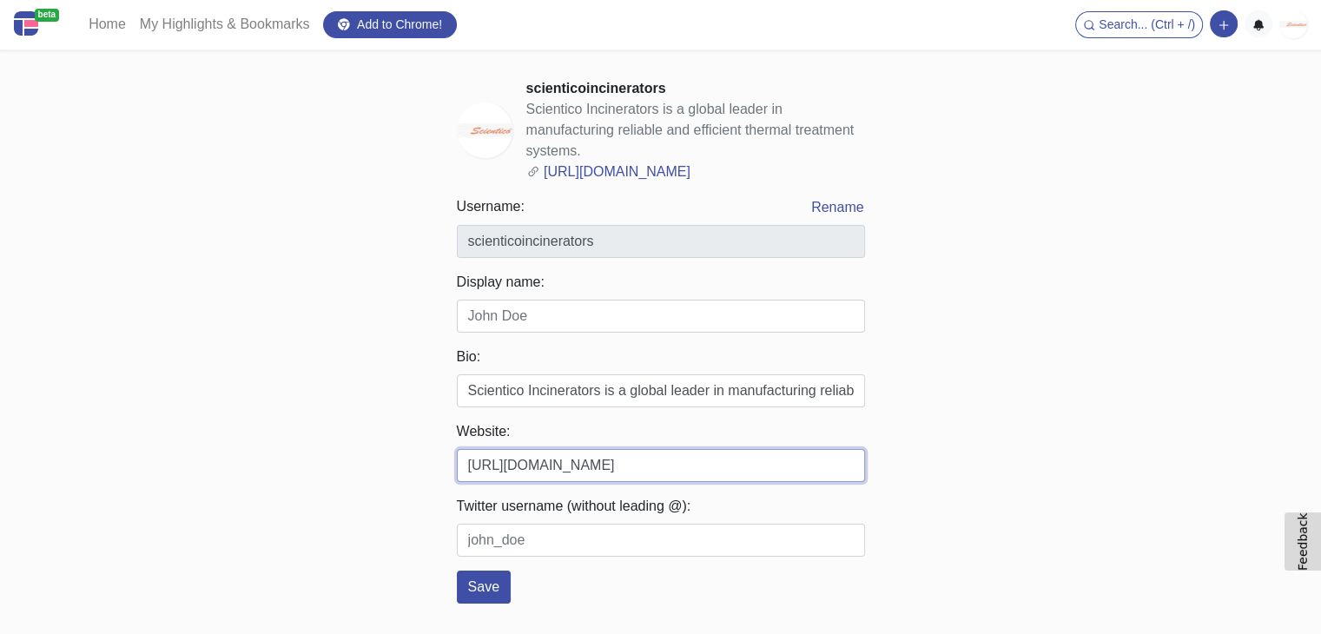
type input "[URL][DOMAIN_NAME]"
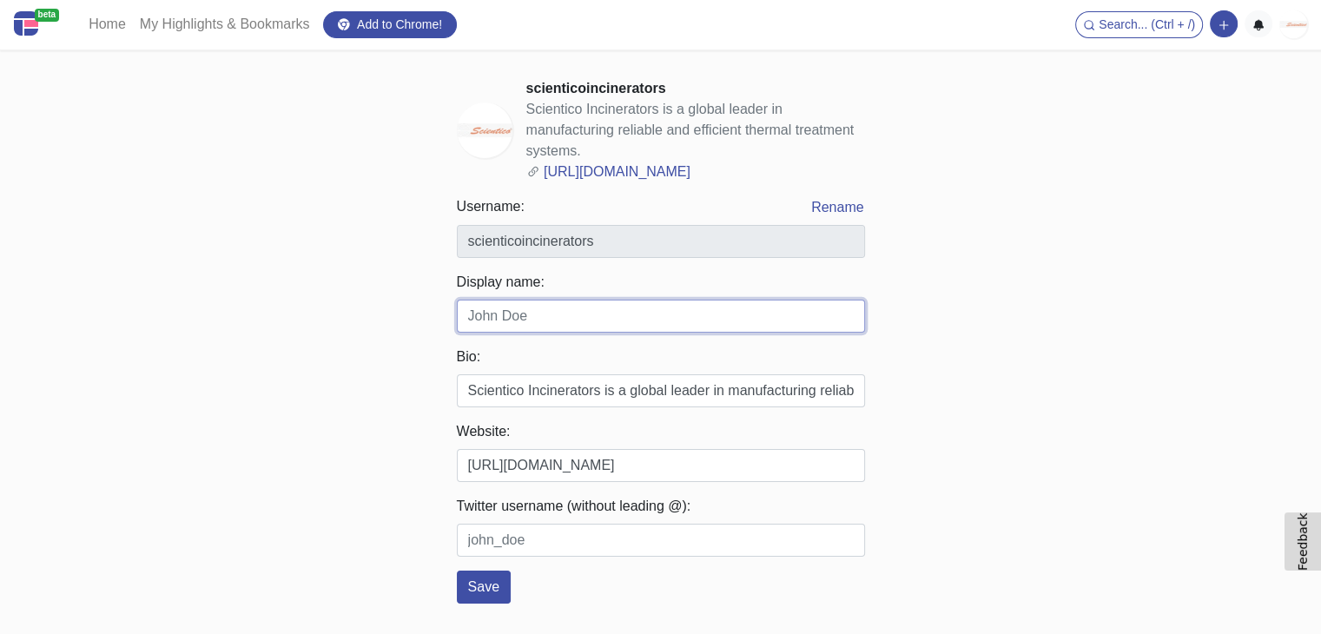
click at [553, 314] on input "Display name:" at bounding box center [661, 316] width 408 height 33
paste input "Scientico Incinerators"
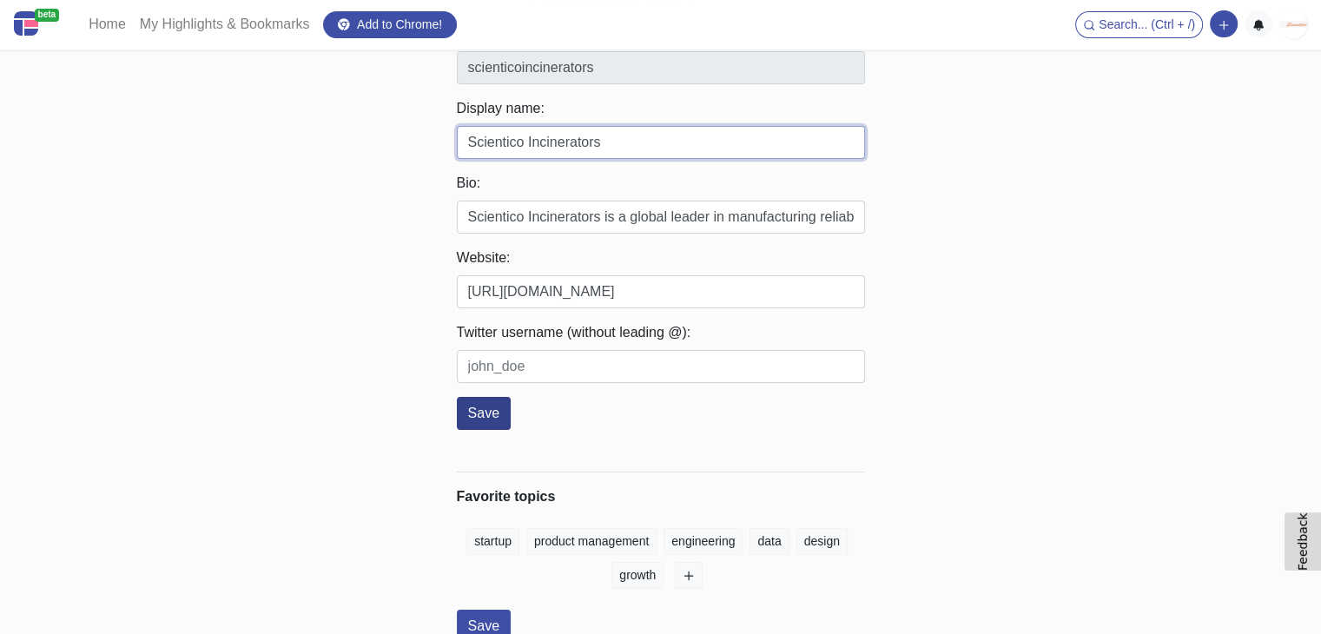
type input "Scientico Incinerators"
click at [485, 406] on button "Save" at bounding box center [484, 413] width 54 height 33
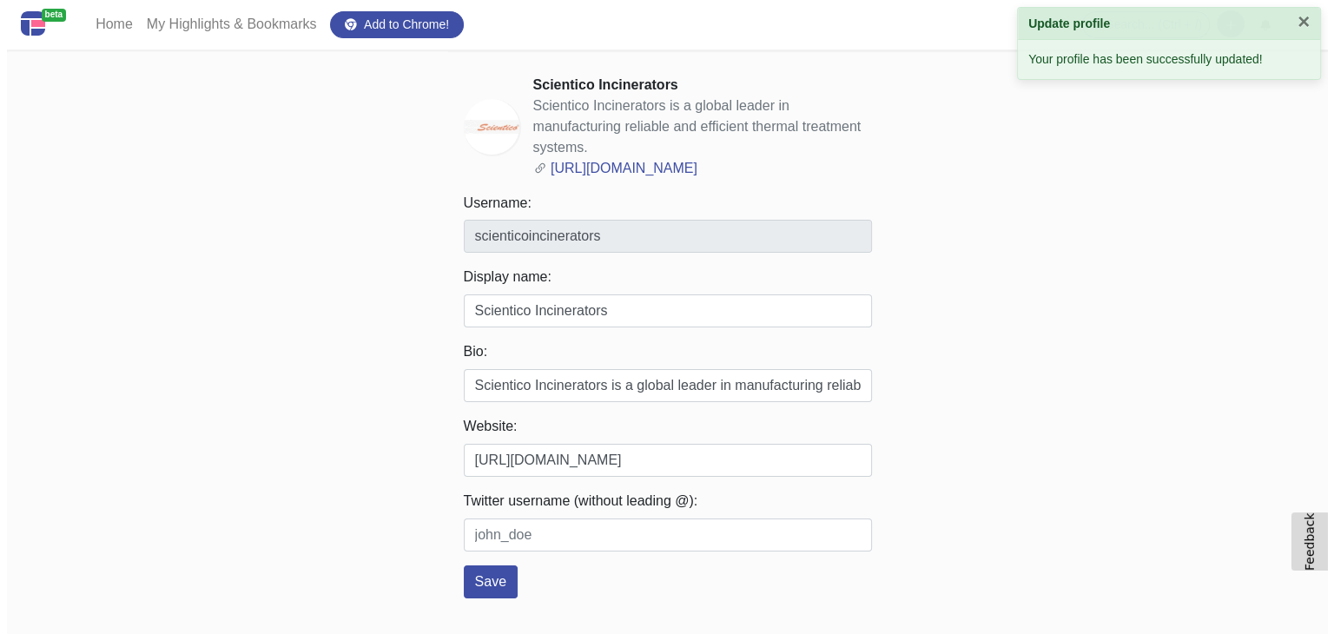
scroll to position [0, 0]
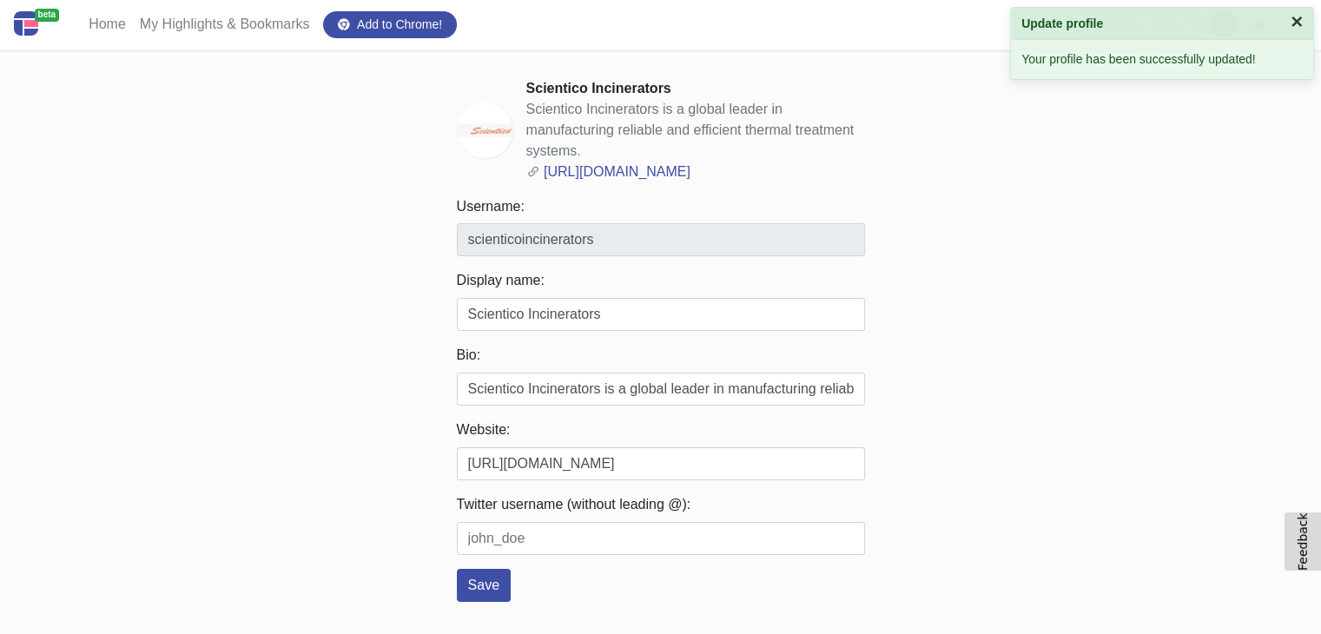
click at [1297, 23] on button "×" at bounding box center [1297, 21] width 12 height 21
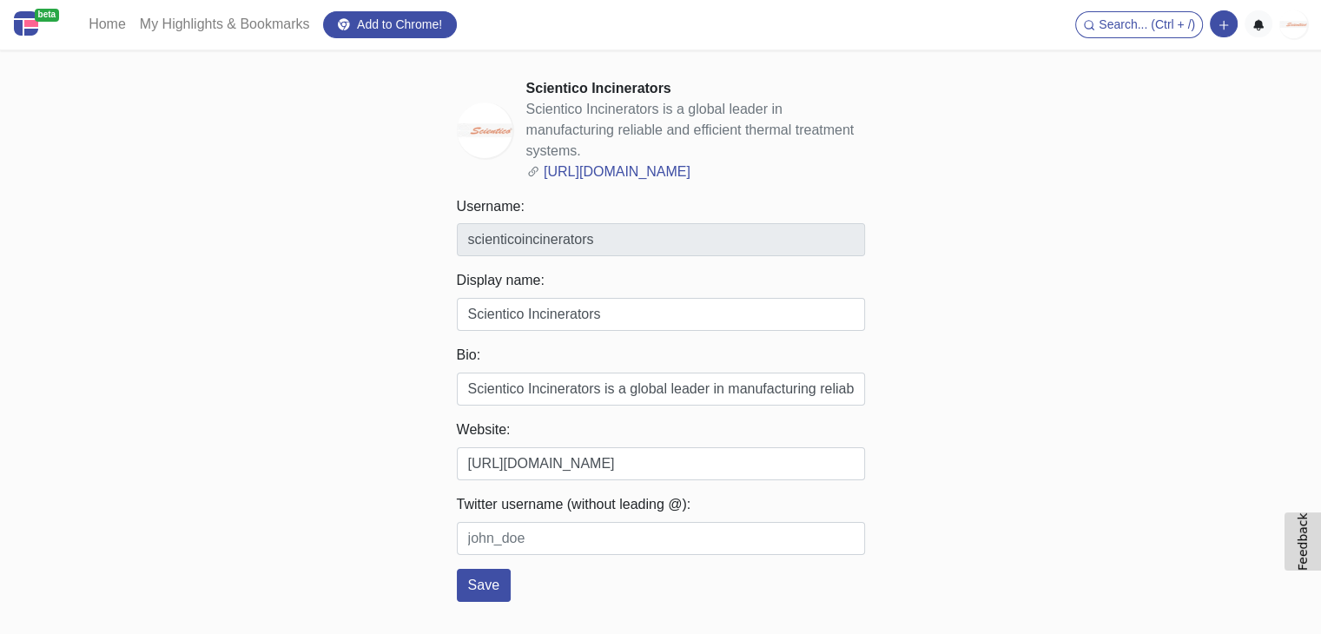
click at [1292, 25] on img at bounding box center [1293, 24] width 28 height 28
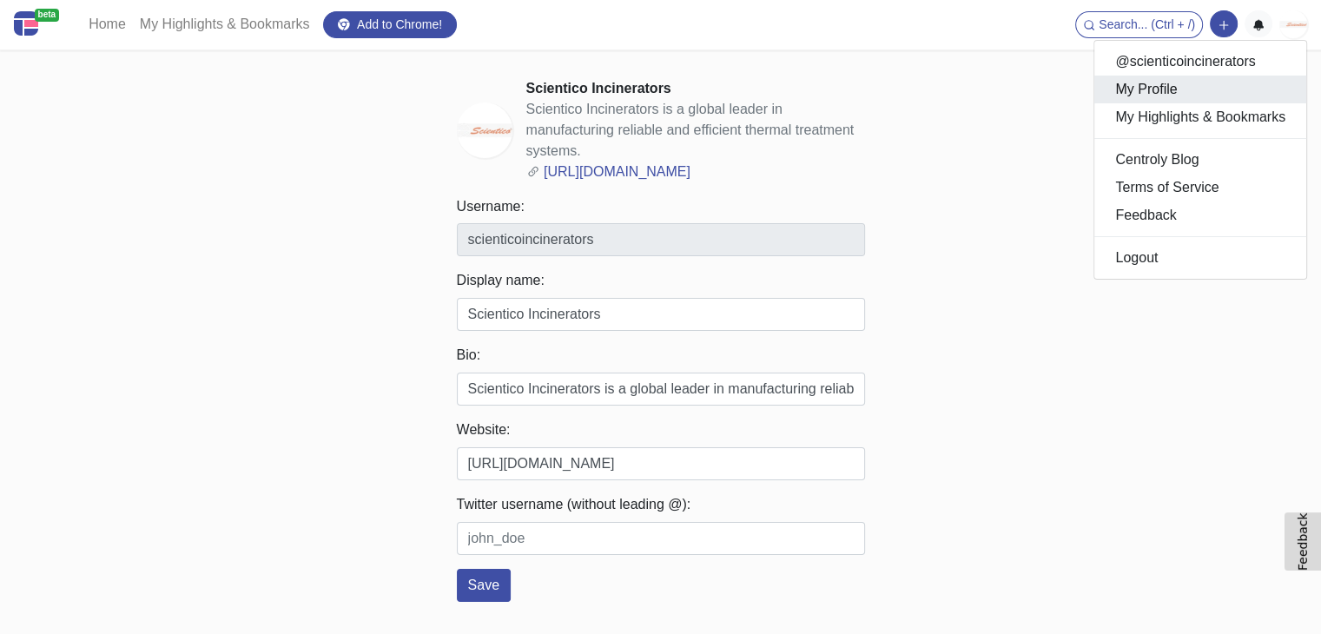
click at [1169, 91] on link "My Profile" at bounding box center [1200, 90] width 212 height 28
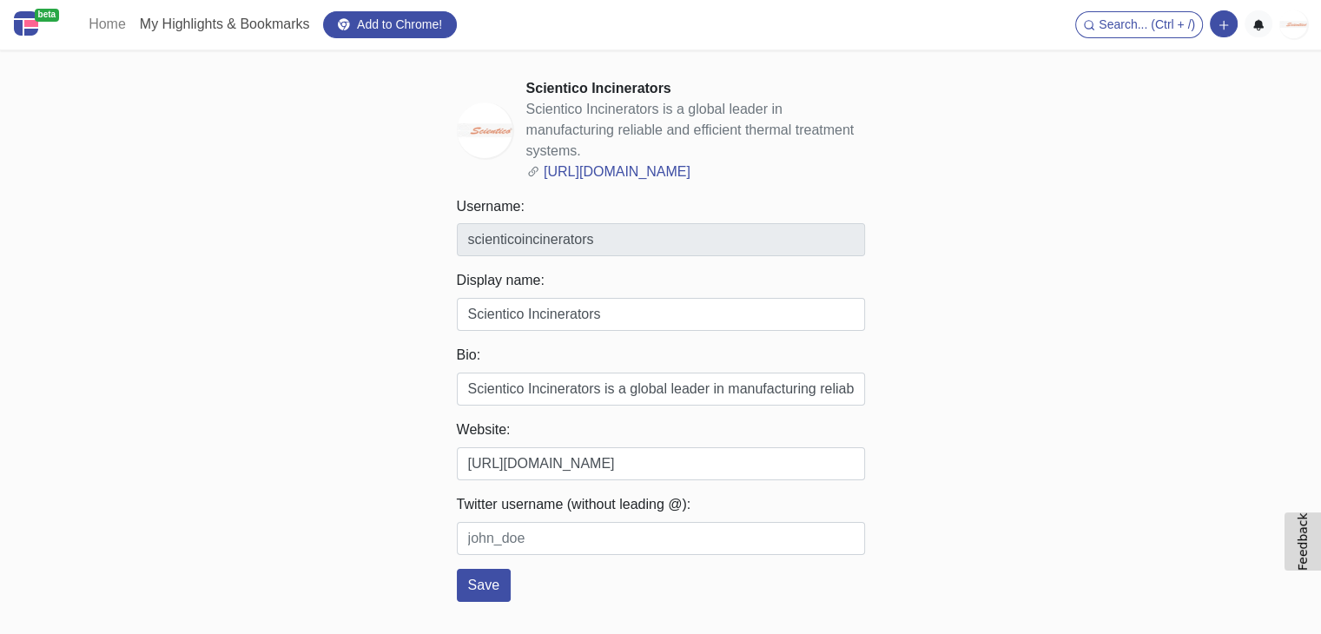
click at [250, 25] on link "My Highlights & Bookmarks" at bounding box center [225, 24] width 184 height 35
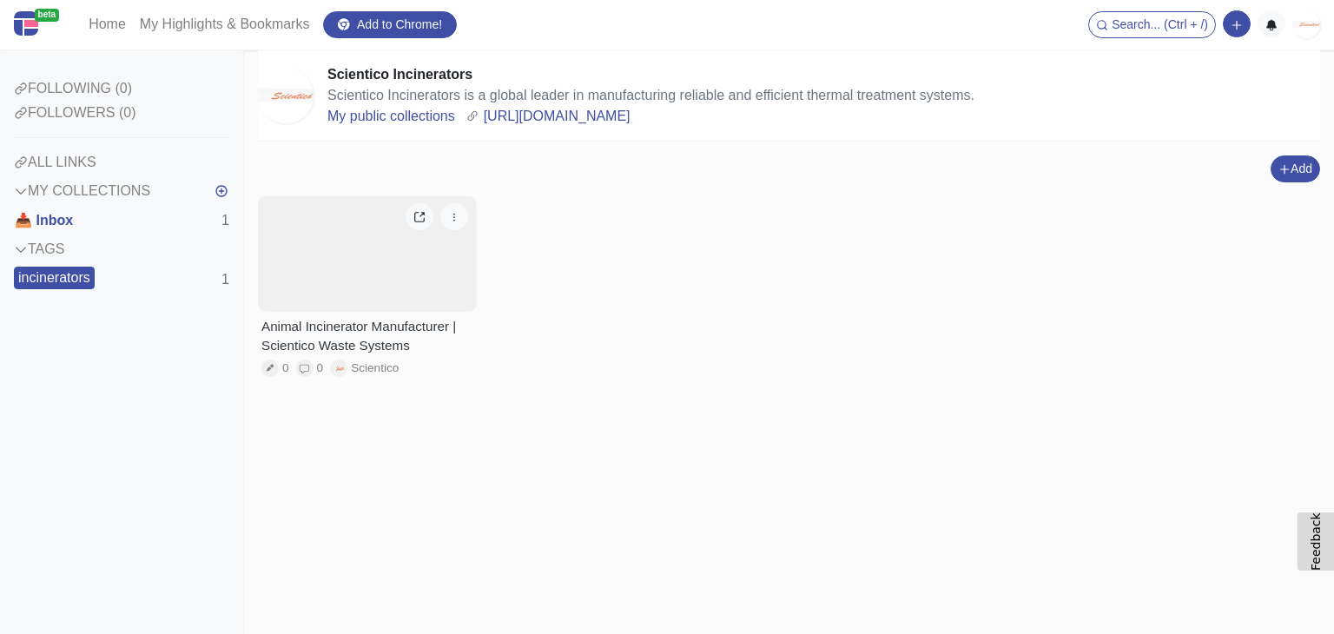
click at [122, 192] on div "MY COLLECTIONS" at bounding box center [82, 191] width 136 height 21
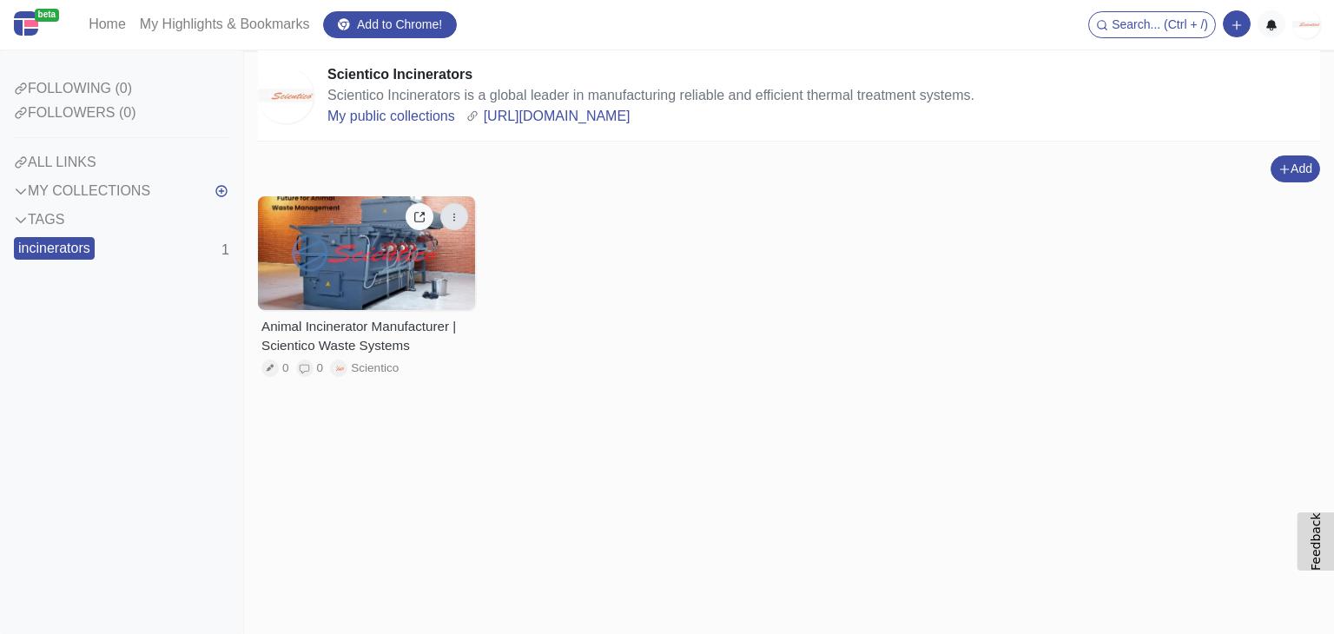
click at [460, 213] on button "button" at bounding box center [454, 216] width 28 height 27
click at [421, 220] on icon at bounding box center [419, 217] width 12 height 12
click at [382, 253] on div at bounding box center [366, 253] width 217 height 114
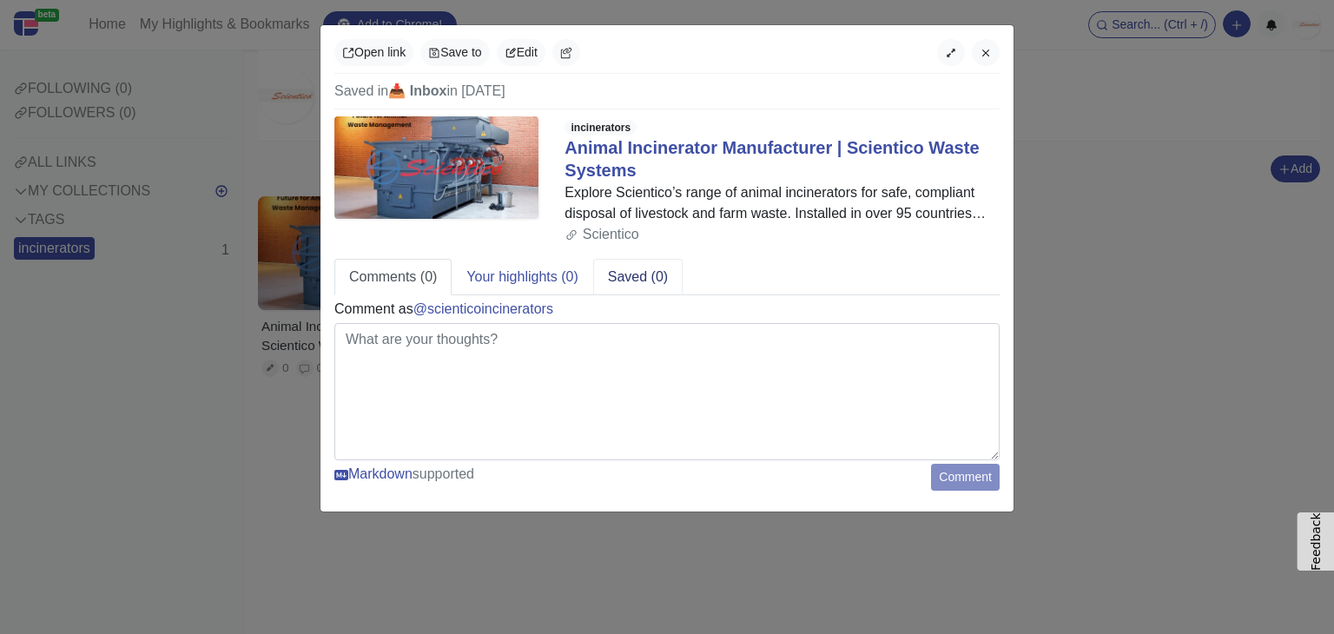
click at [633, 274] on link "Saved (0)" at bounding box center [637, 277] width 89 height 36
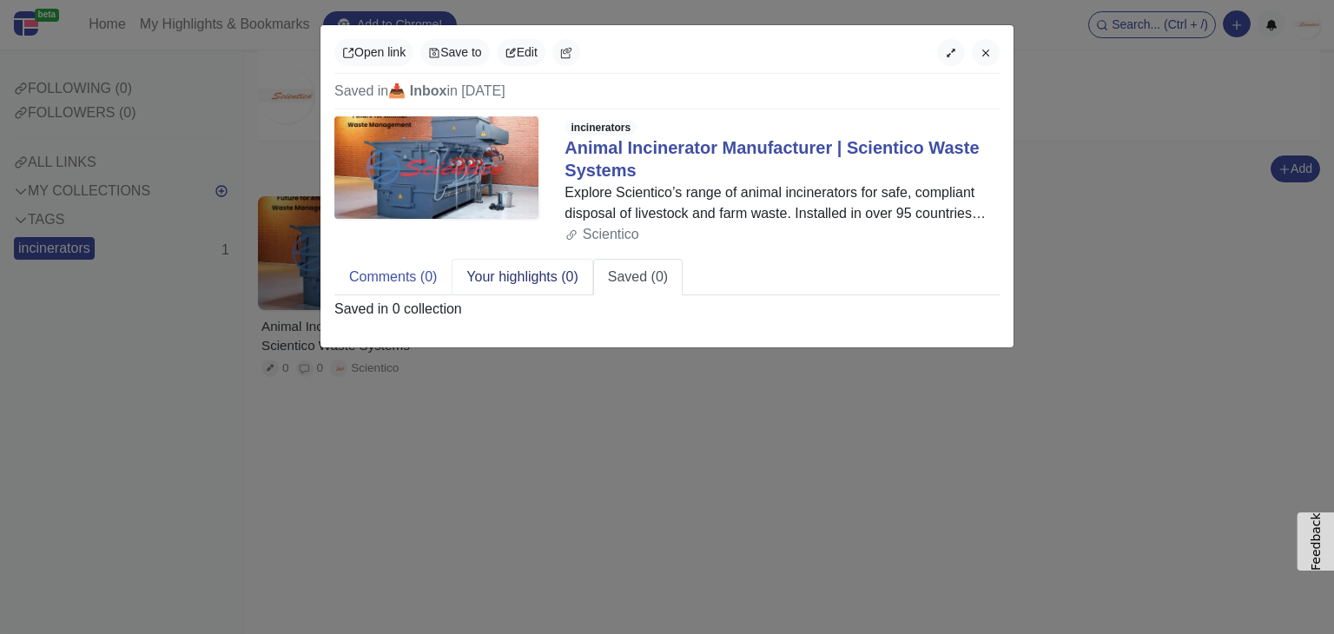
click at [527, 276] on link "Your highlights (0)" at bounding box center [522, 277] width 141 height 36
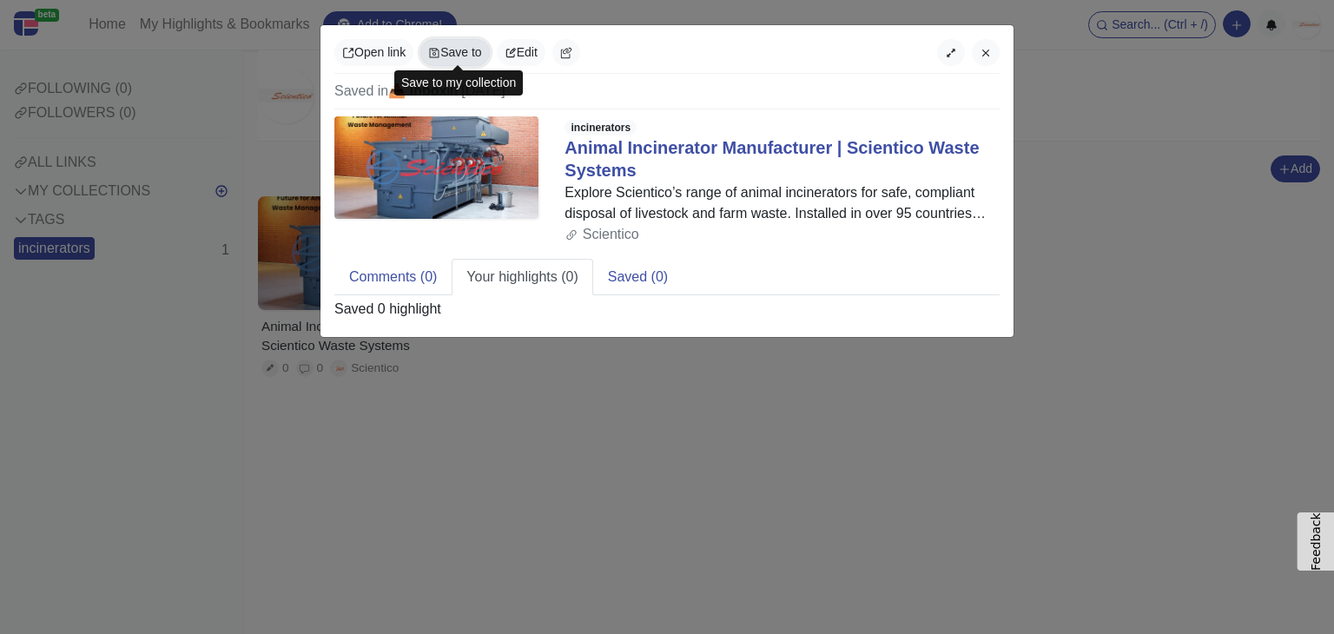
click at [461, 61] on button "Save to" at bounding box center [454, 52] width 69 height 27
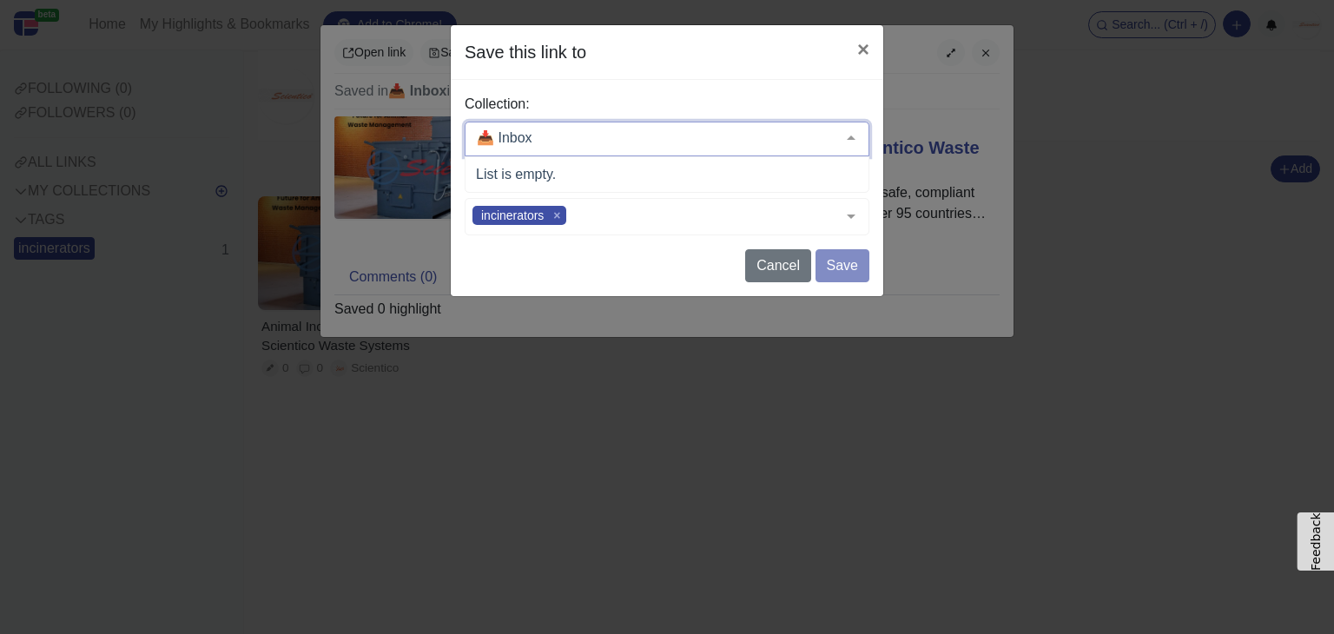
click at [576, 139] on div at bounding box center [667, 139] width 405 height 35
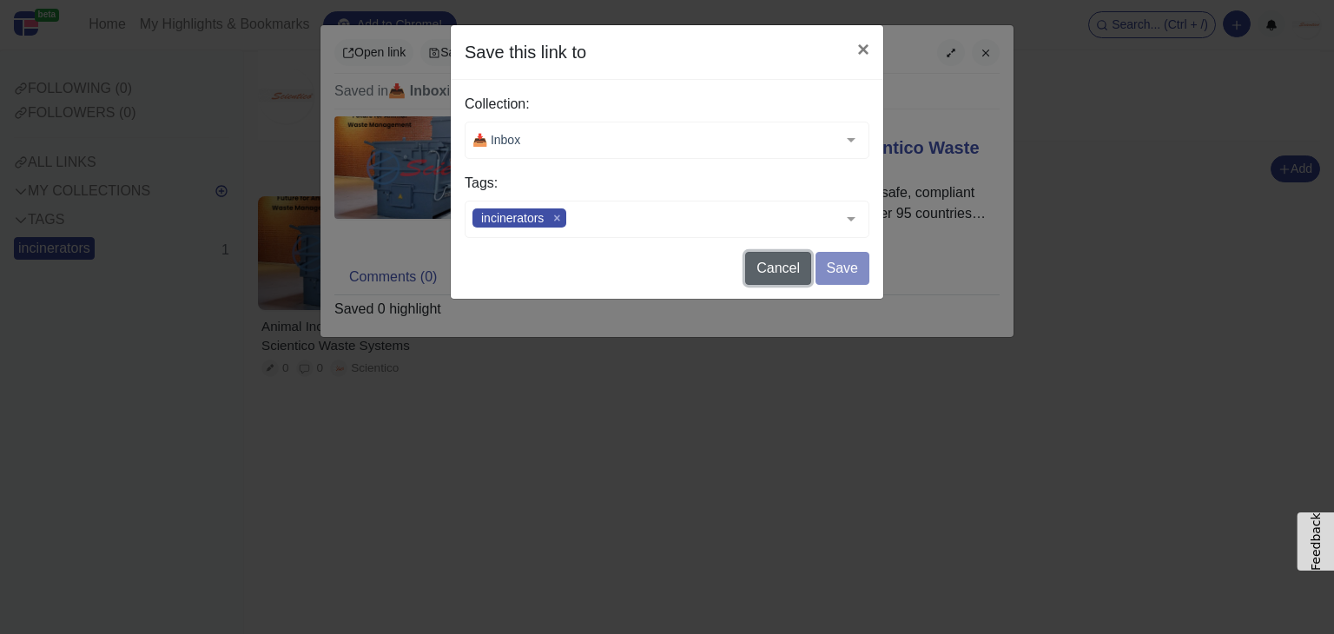
click at [803, 264] on button "Cancel" at bounding box center [778, 268] width 66 height 33
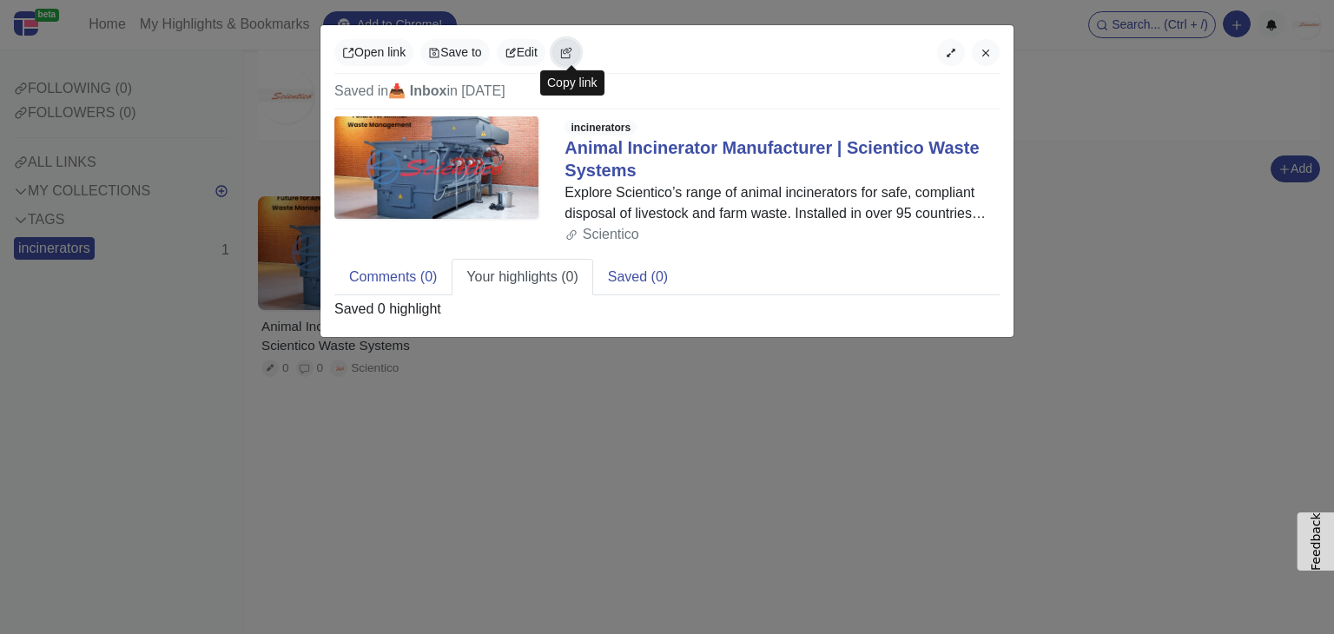
click at [572, 54] on icon "button" at bounding box center [566, 53] width 12 height 12
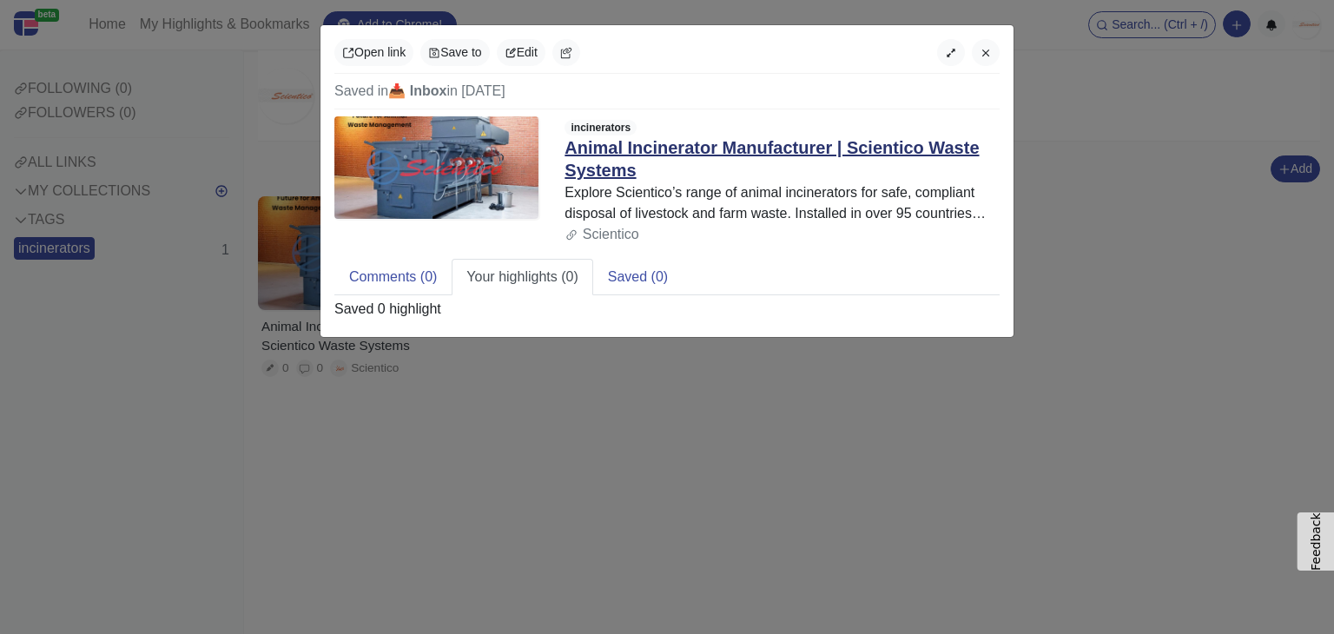
click at [601, 159] on link "Animal Incinerator Manufacturer | Scientico Waste Systems" at bounding box center [772, 159] width 414 height 42
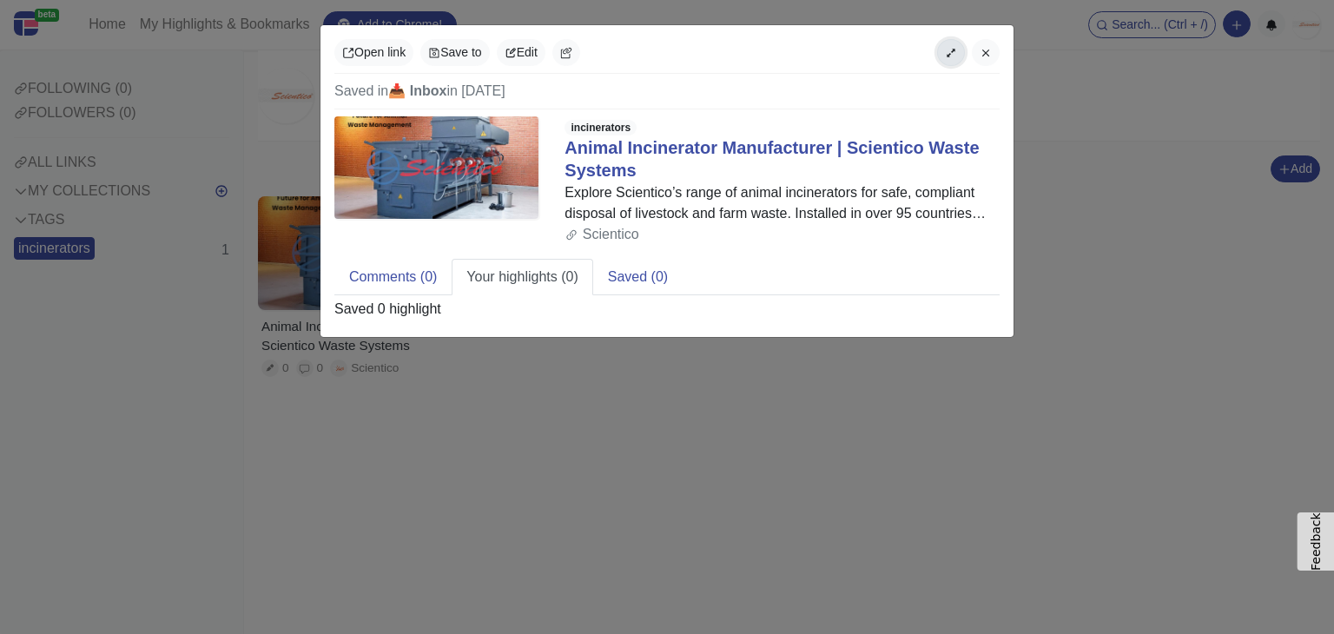
click at [944, 55] on button "button" at bounding box center [951, 52] width 28 height 27
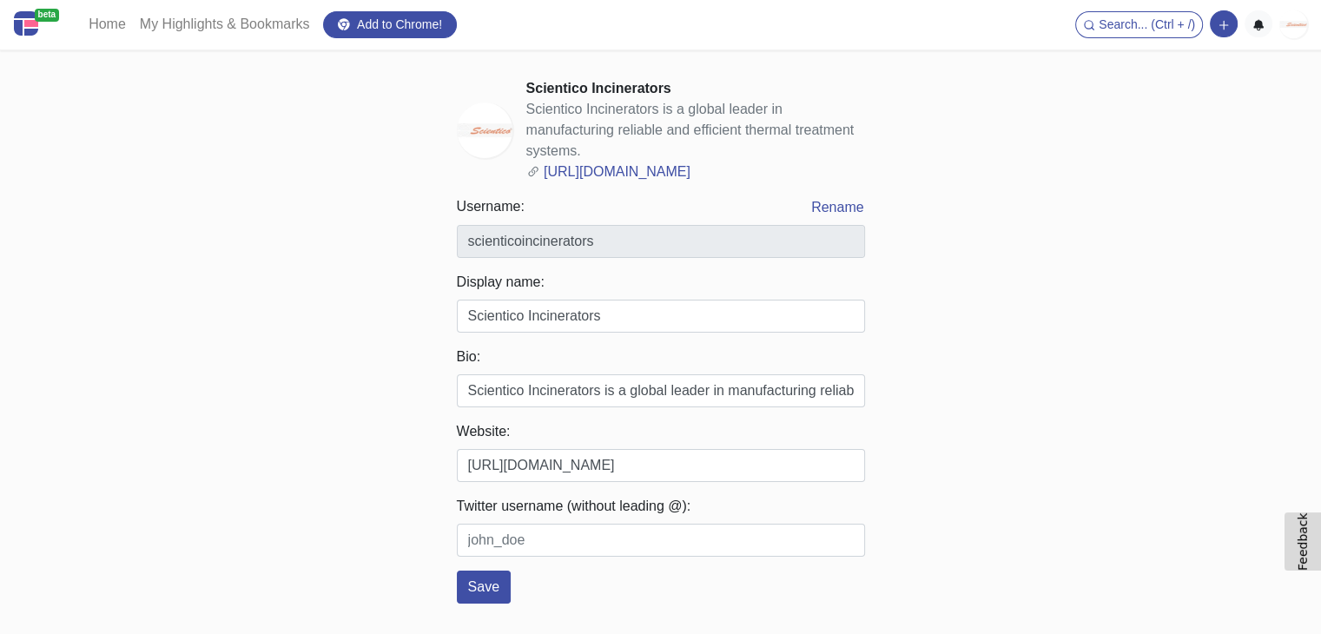
click at [1302, 32] on img at bounding box center [1293, 24] width 28 height 28
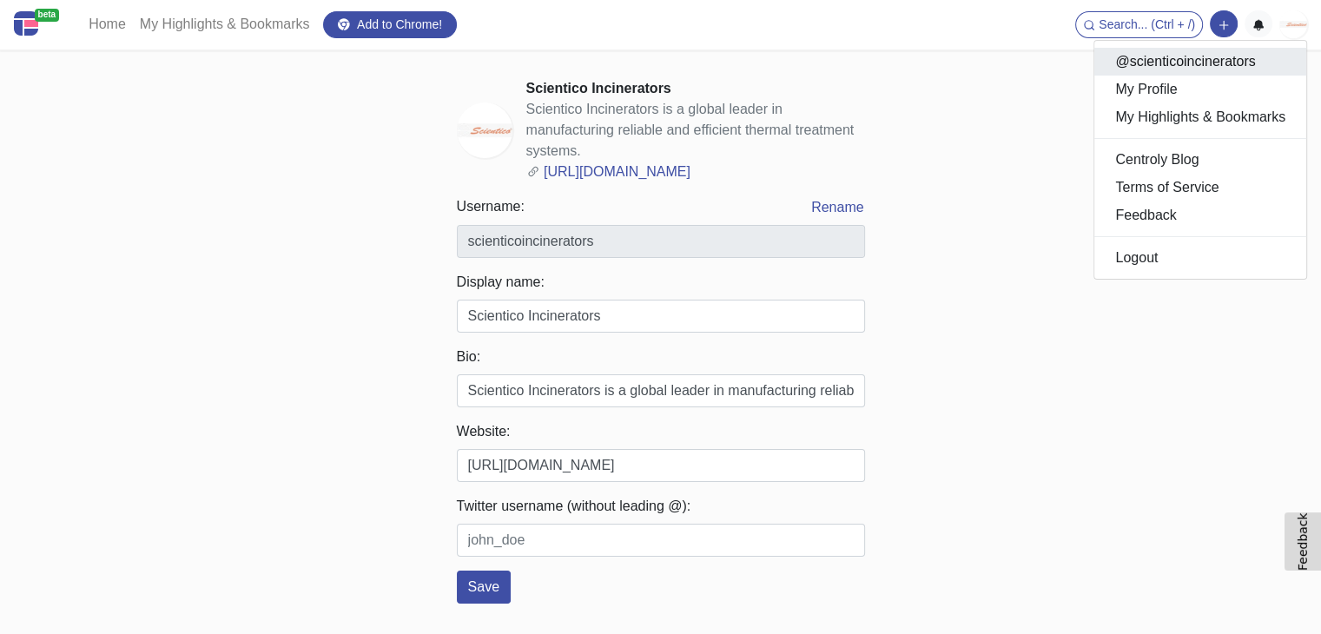
click at [1199, 70] on link "@scienticoincinerators" at bounding box center [1200, 62] width 212 height 28
